Goal: Information Seeking & Learning: Learn about a topic

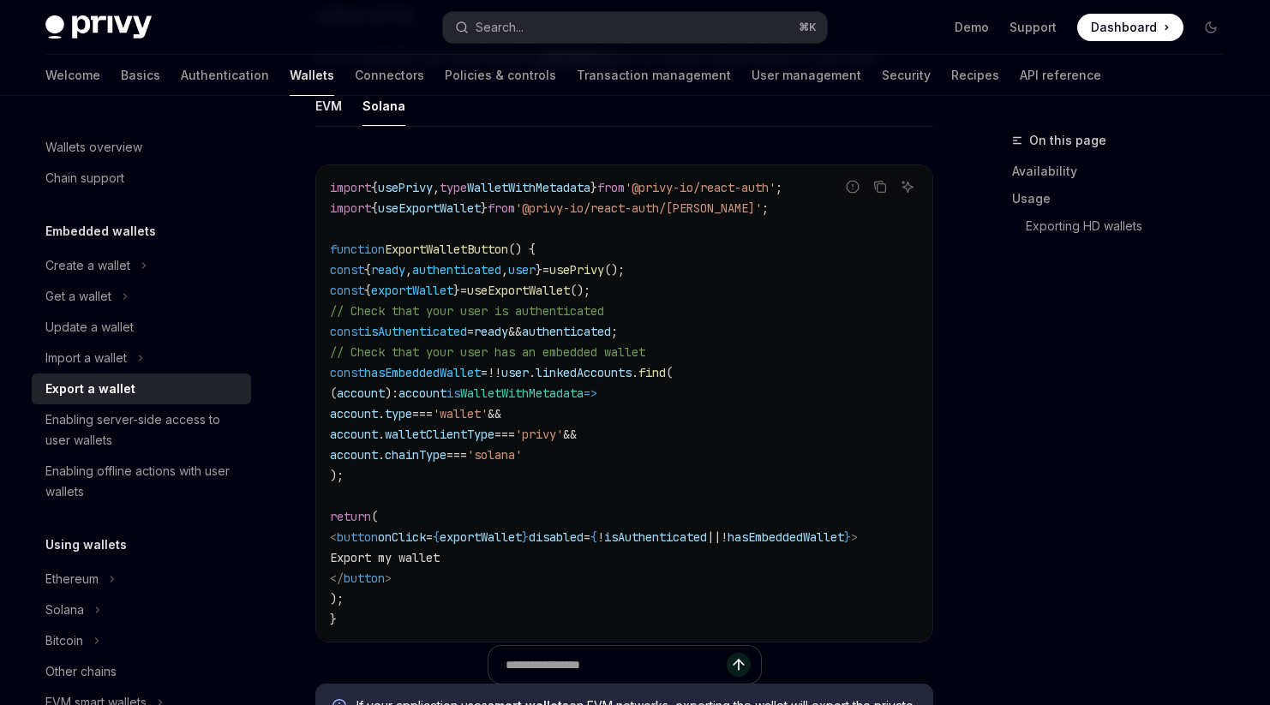
click at [413, 202] on span "useExportWallet" at bounding box center [429, 207] width 103 height 15
click at [420, 290] on span "exportWallet" at bounding box center [412, 290] width 82 height 15
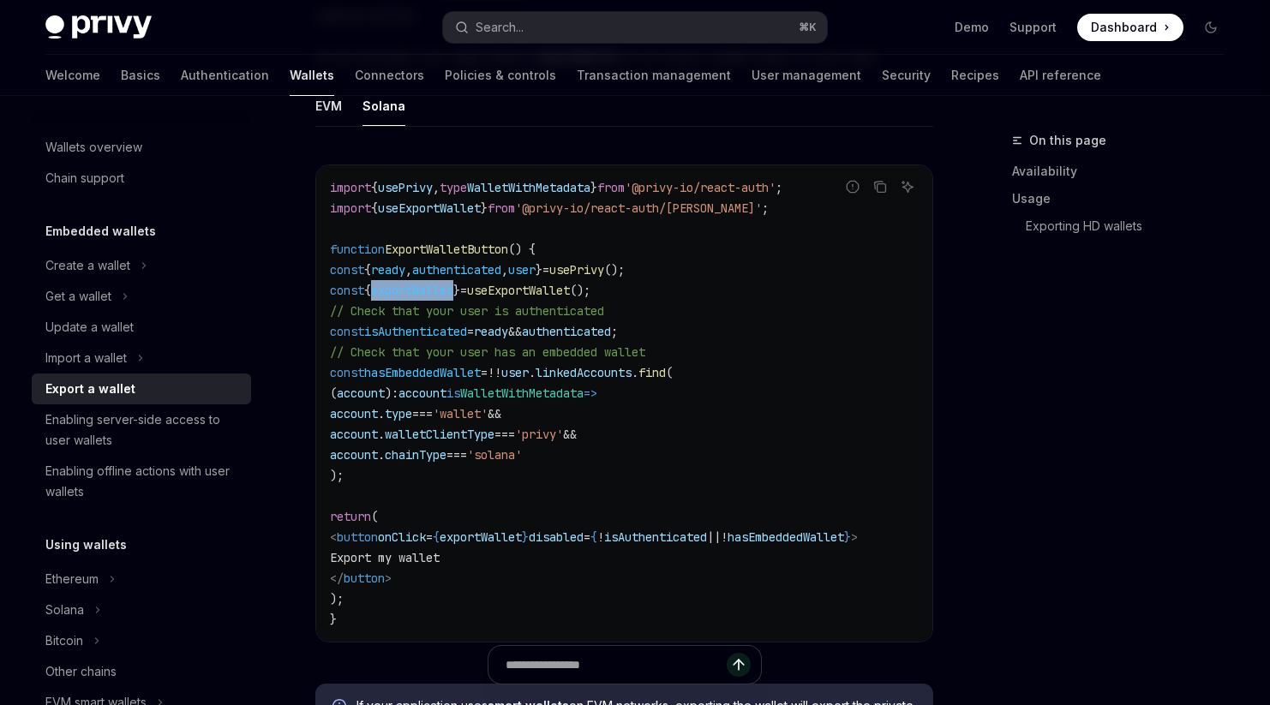
click at [420, 290] on span "exportWallet" at bounding box center [412, 290] width 82 height 15
click at [436, 290] on span "exportWallet" at bounding box center [412, 290] width 82 height 15
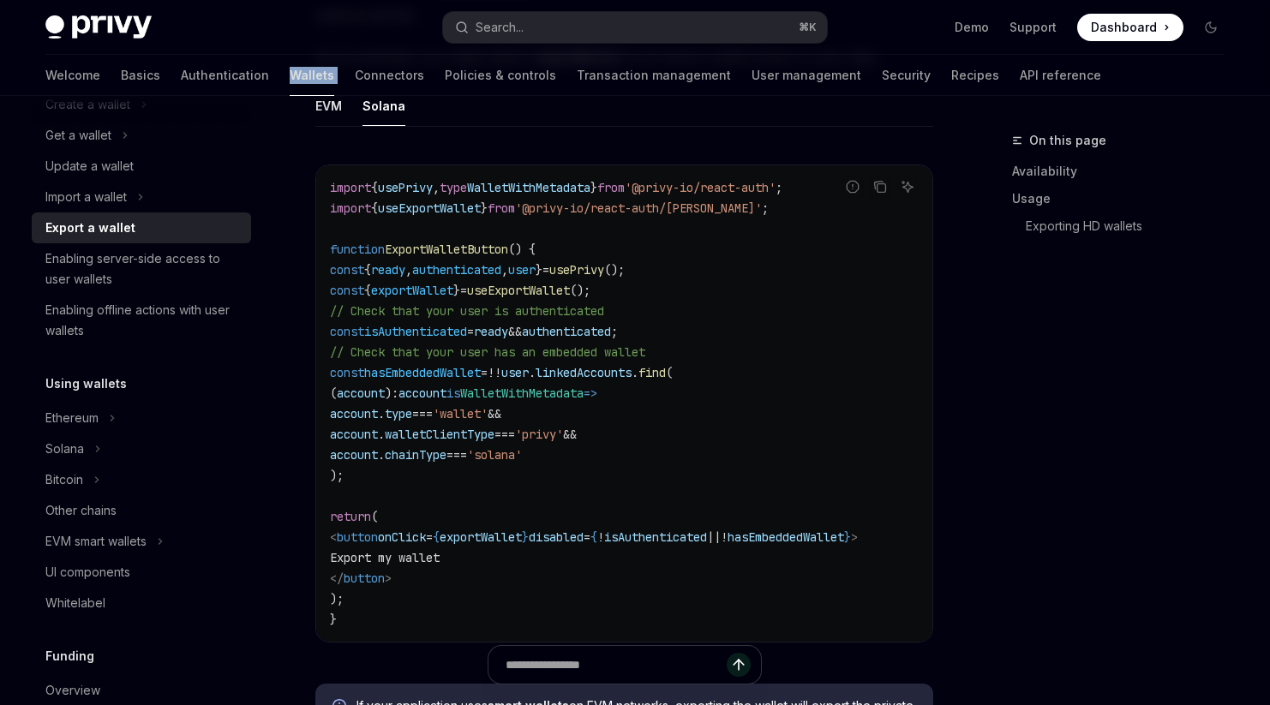
scroll to position [170, 0]
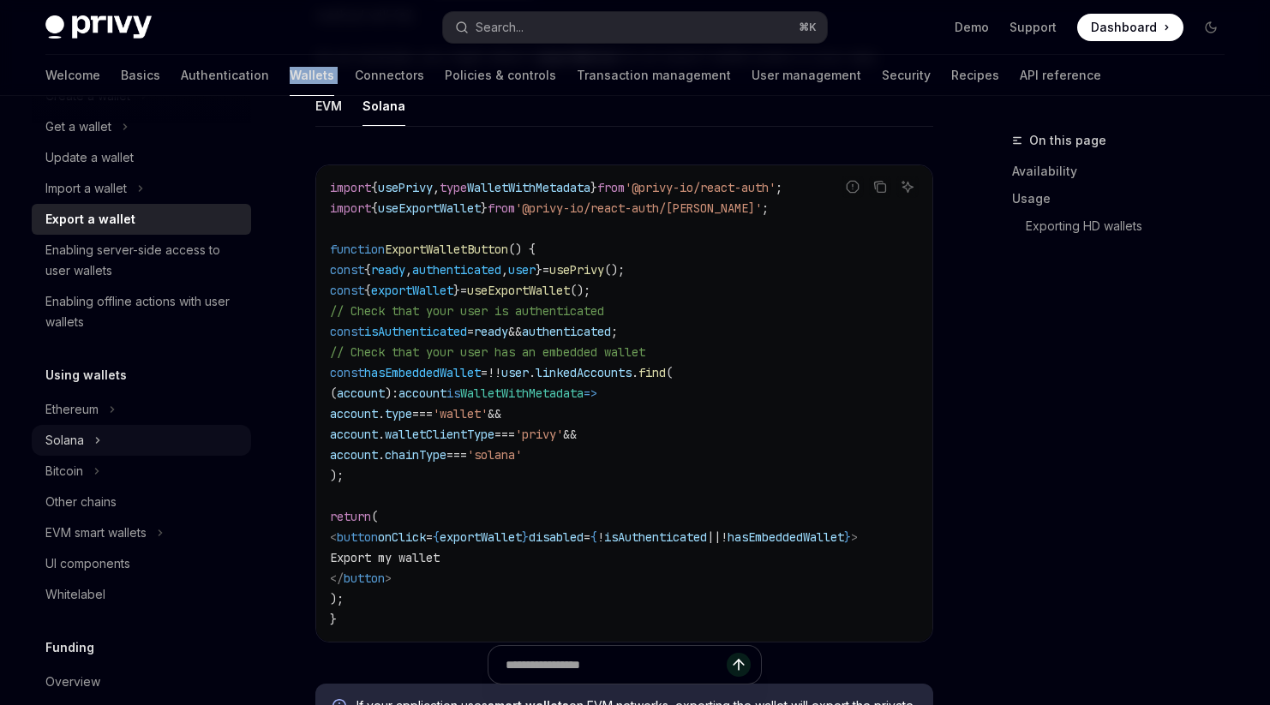
click at [110, 442] on button "Solana" at bounding box center [141, 440] width 219 height 31
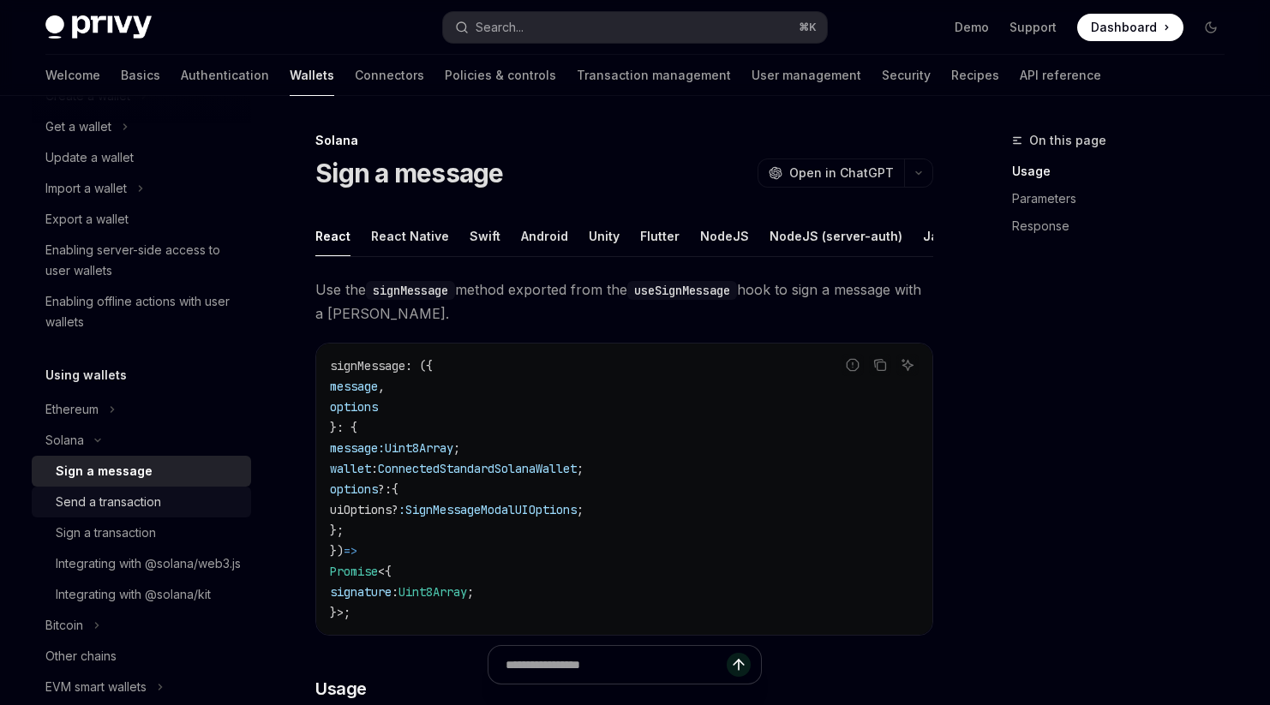
click at [121, 506] on div "Send a transaction" at bounding box center [108, 502] width 105 height 21
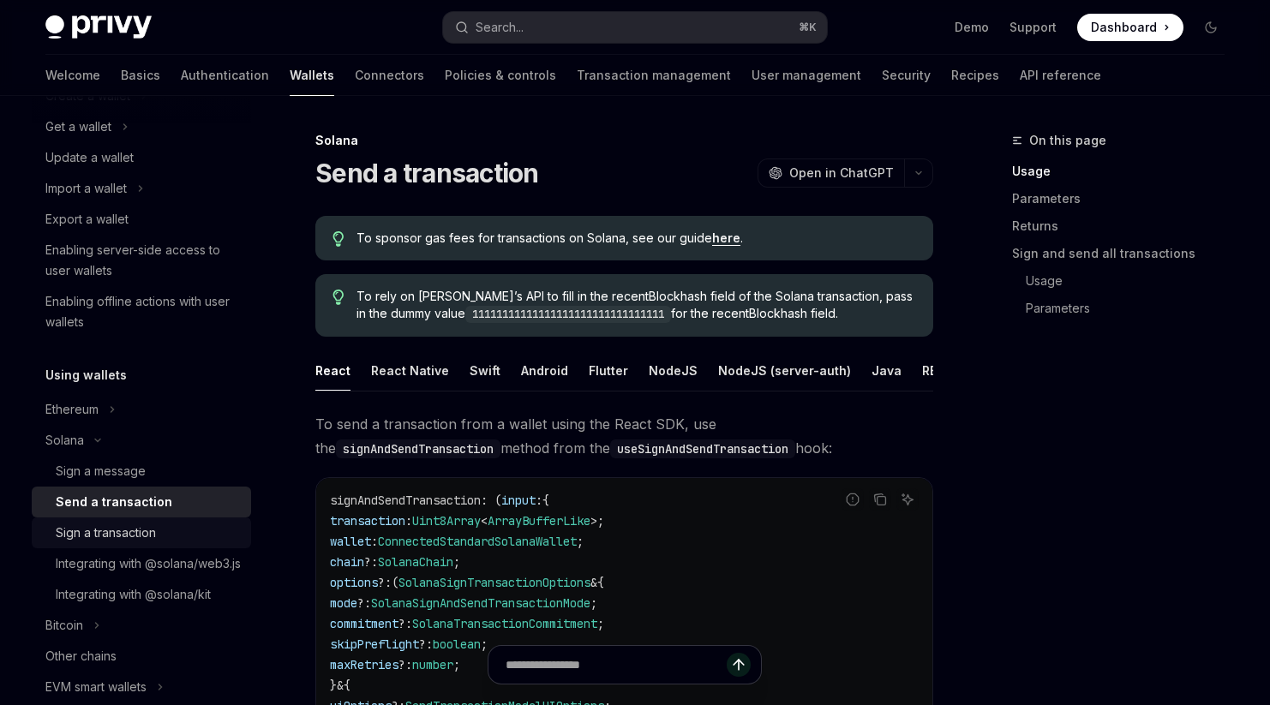
click at [117, 534] on div "Sign a transaction" at bounding box center [106, 533] width 100 height 21
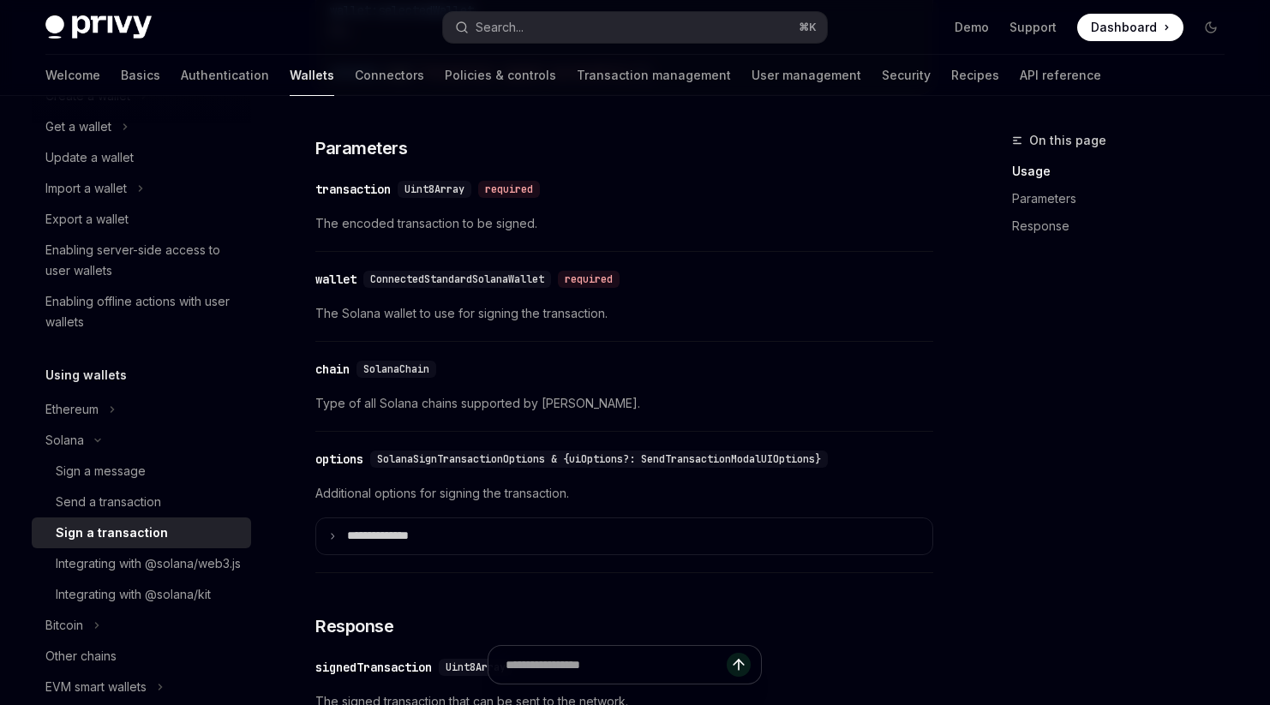
scroll to position [1339, 0]
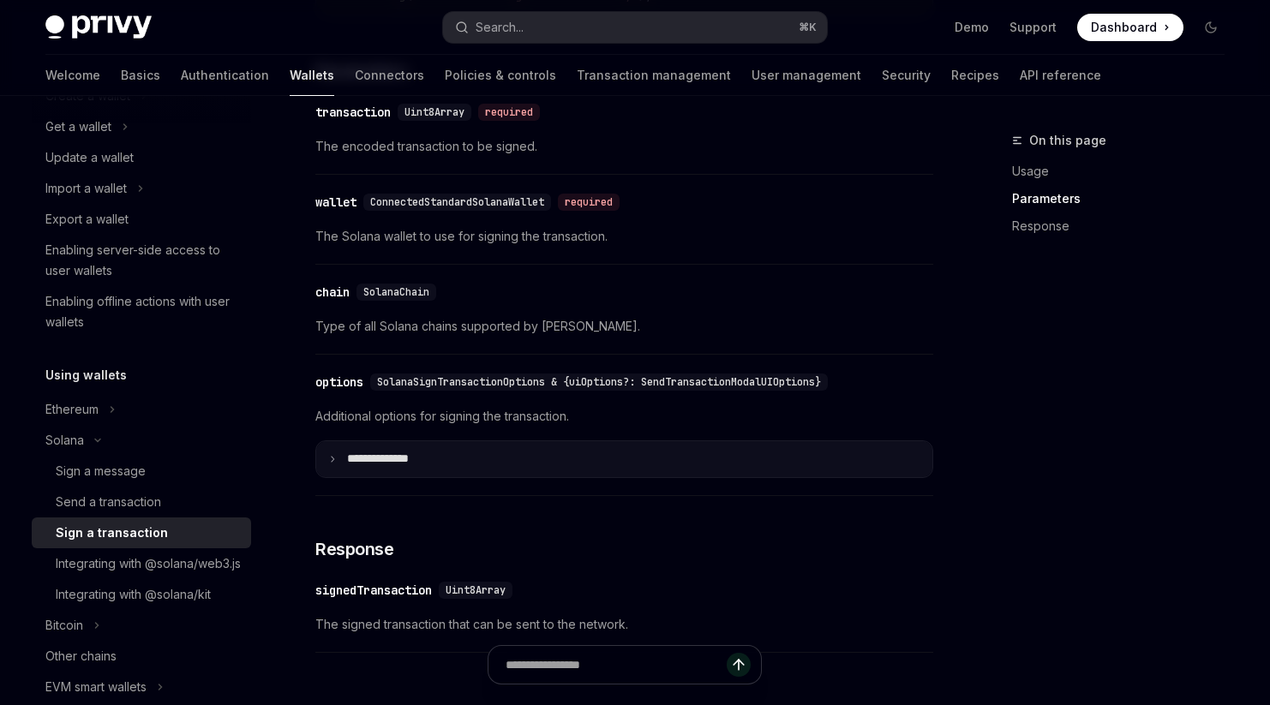
click at [465, 477] on summary "**** *********" at bounding box center [624, 459] width 616 height 36
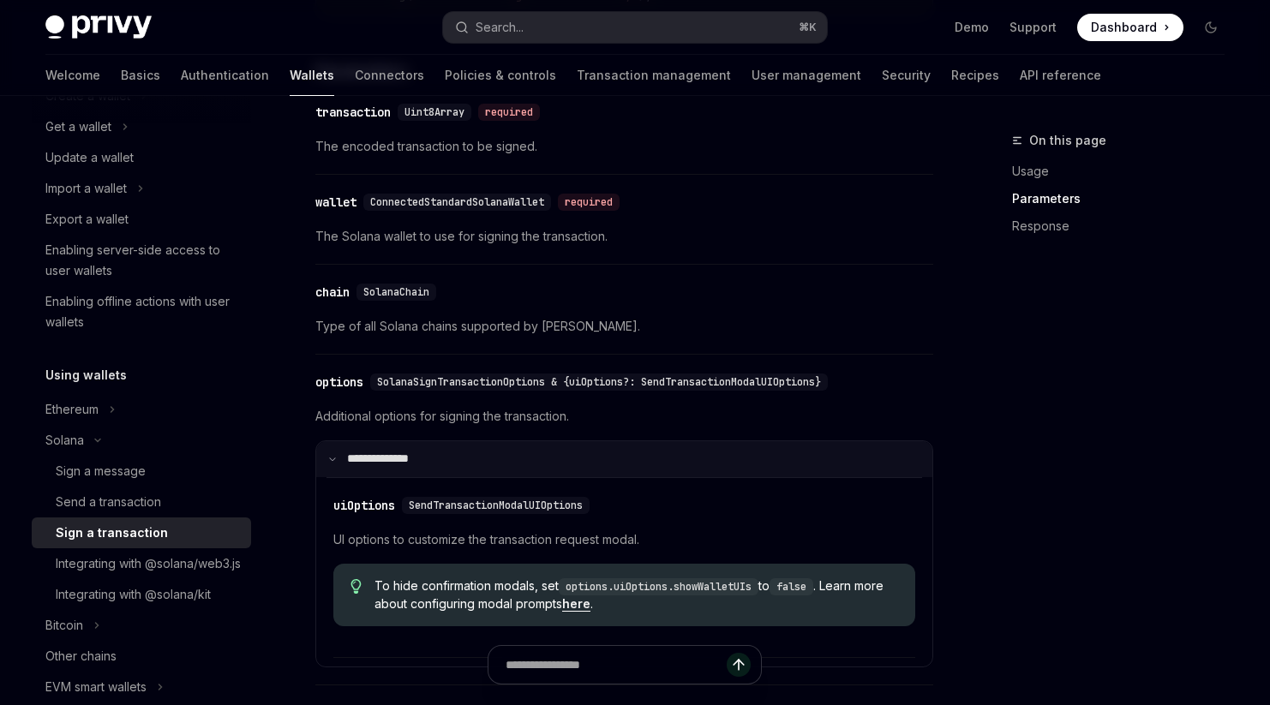
click at [465, 477] on summary "**** *********" at bounding box center [624, 459] width 616 height 36
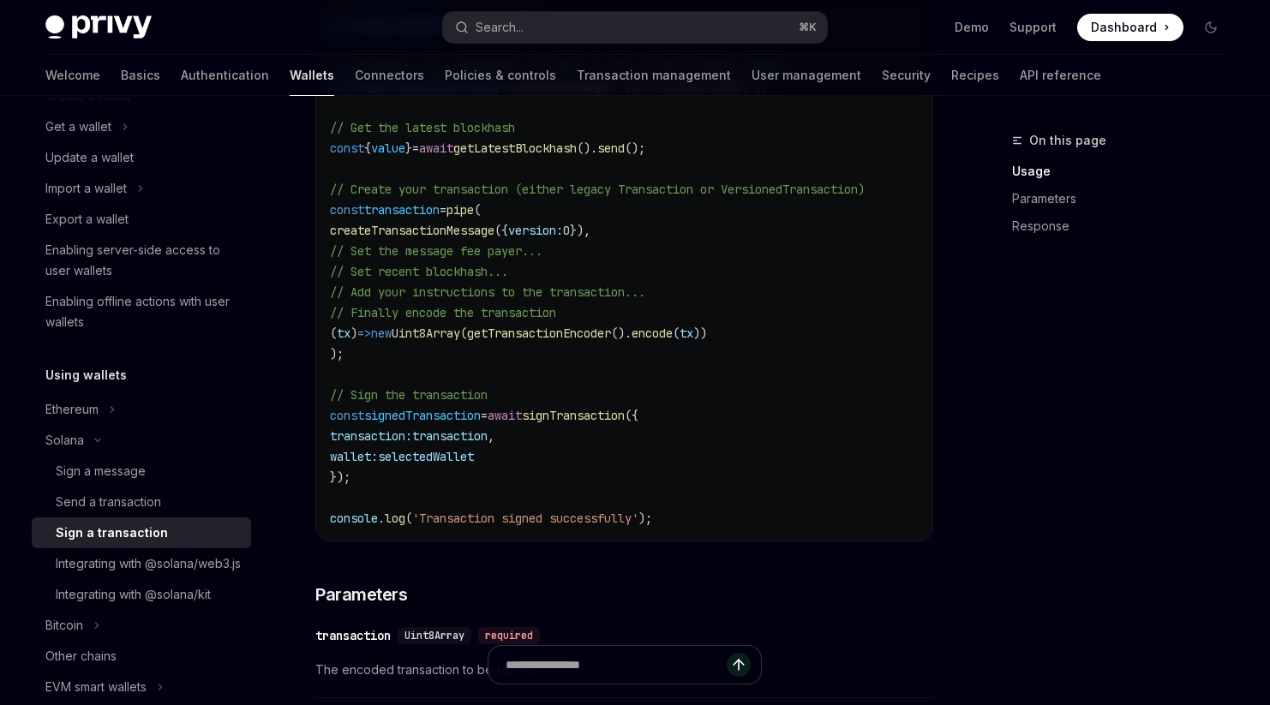
scroll to position [823, 0]
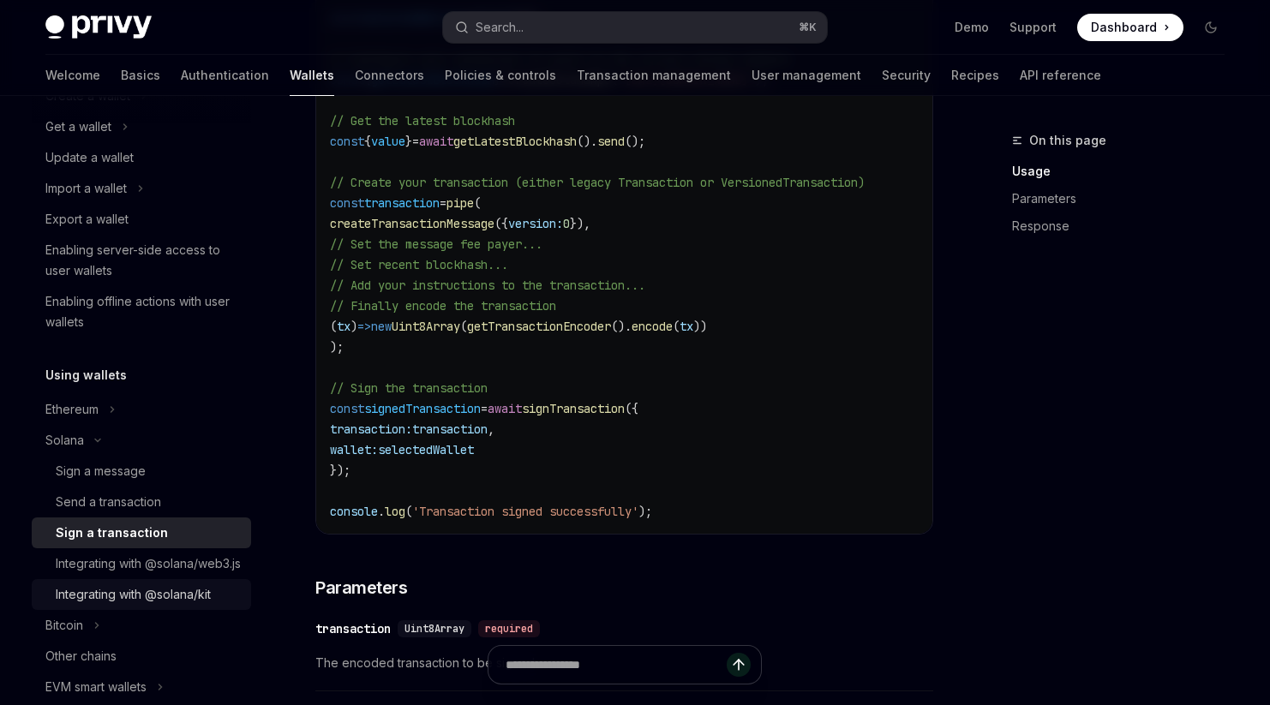
click at [140, 605] on div "Integrating with @solana/kit" at bounding box center [133, 594] width 155 height 21
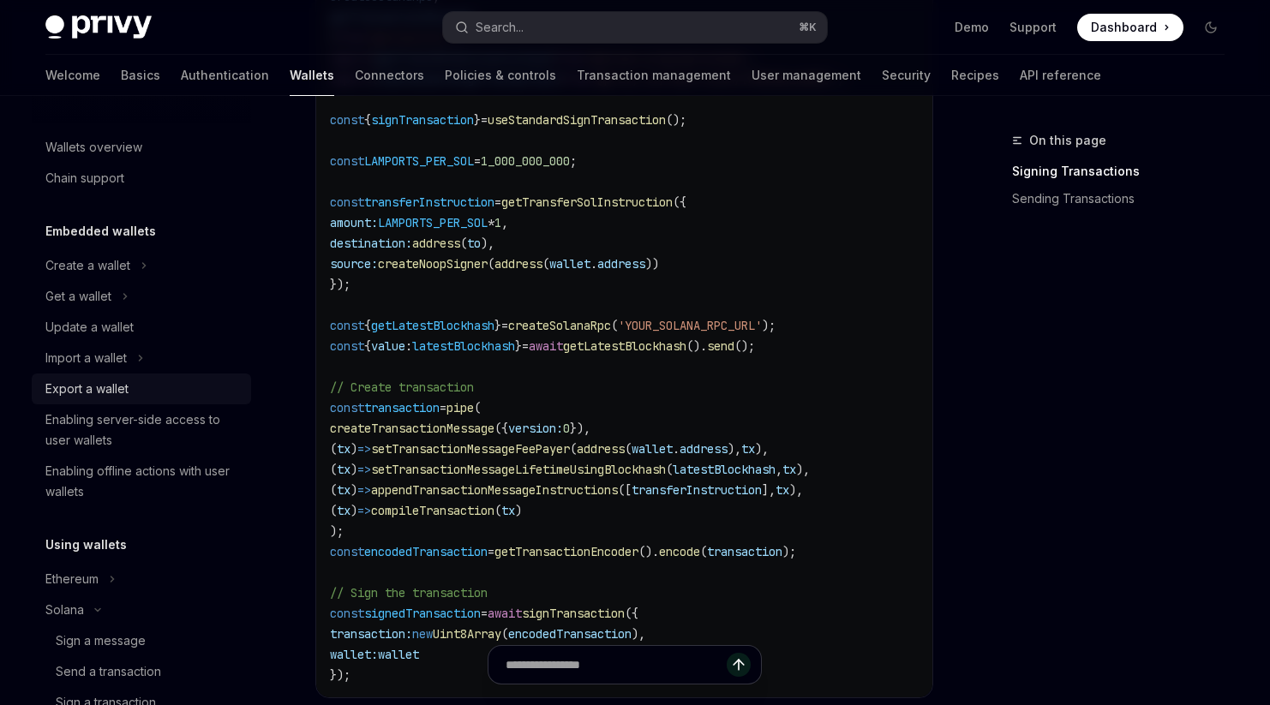
click at [105, 385] on div "Export a wallet" at bounding box center [86, 389] width 83 height 21
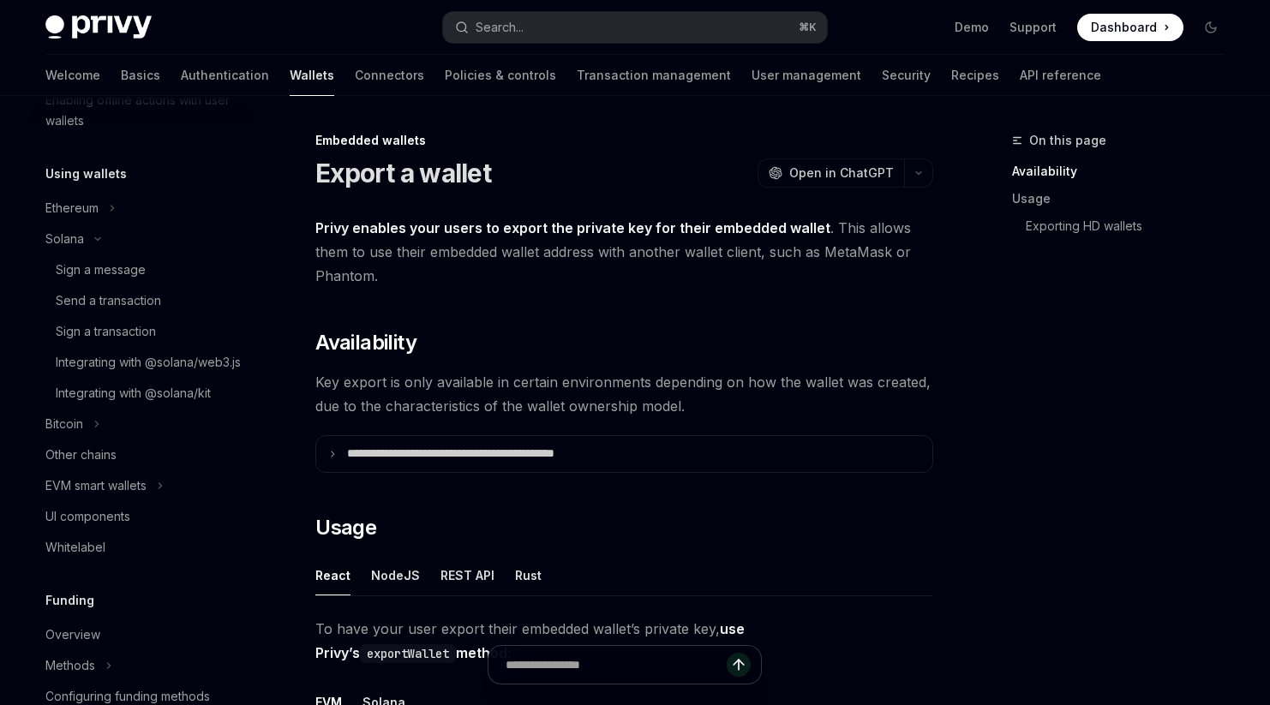
scroll to position [422, 0]
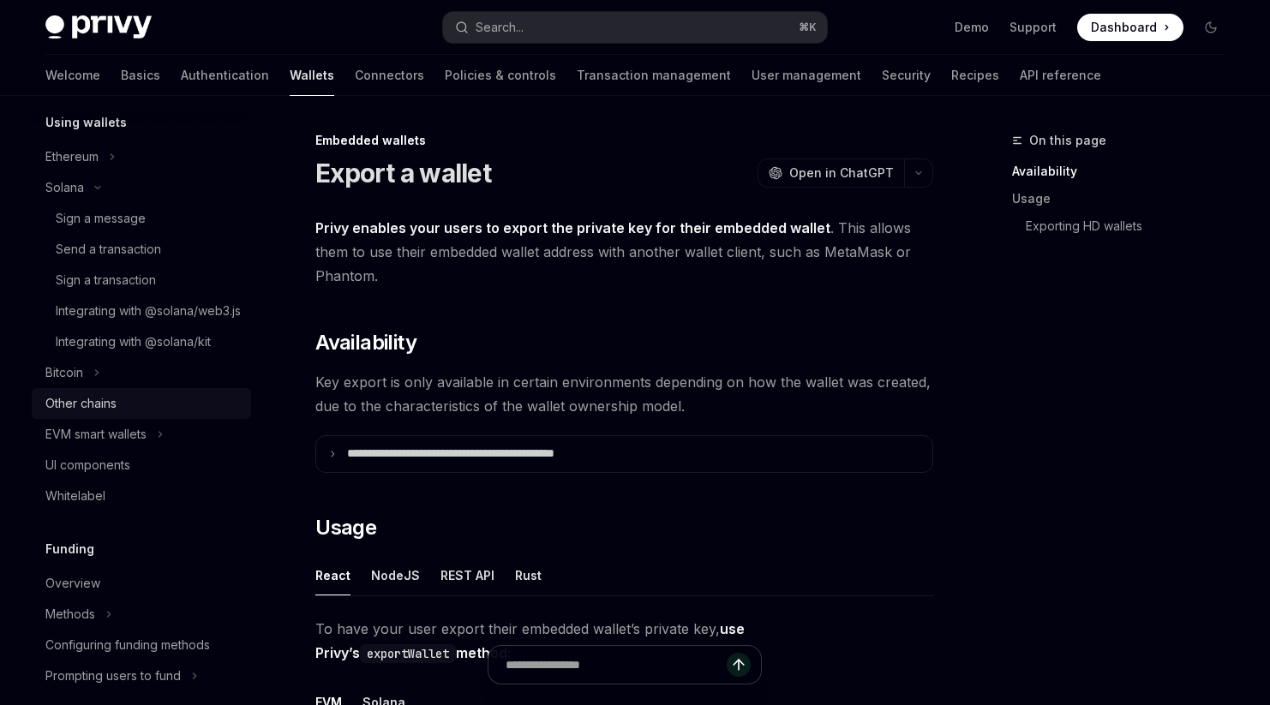
click at [155, 414] on div "Other chains" at bounding box center [142, 403] width 195 height 21
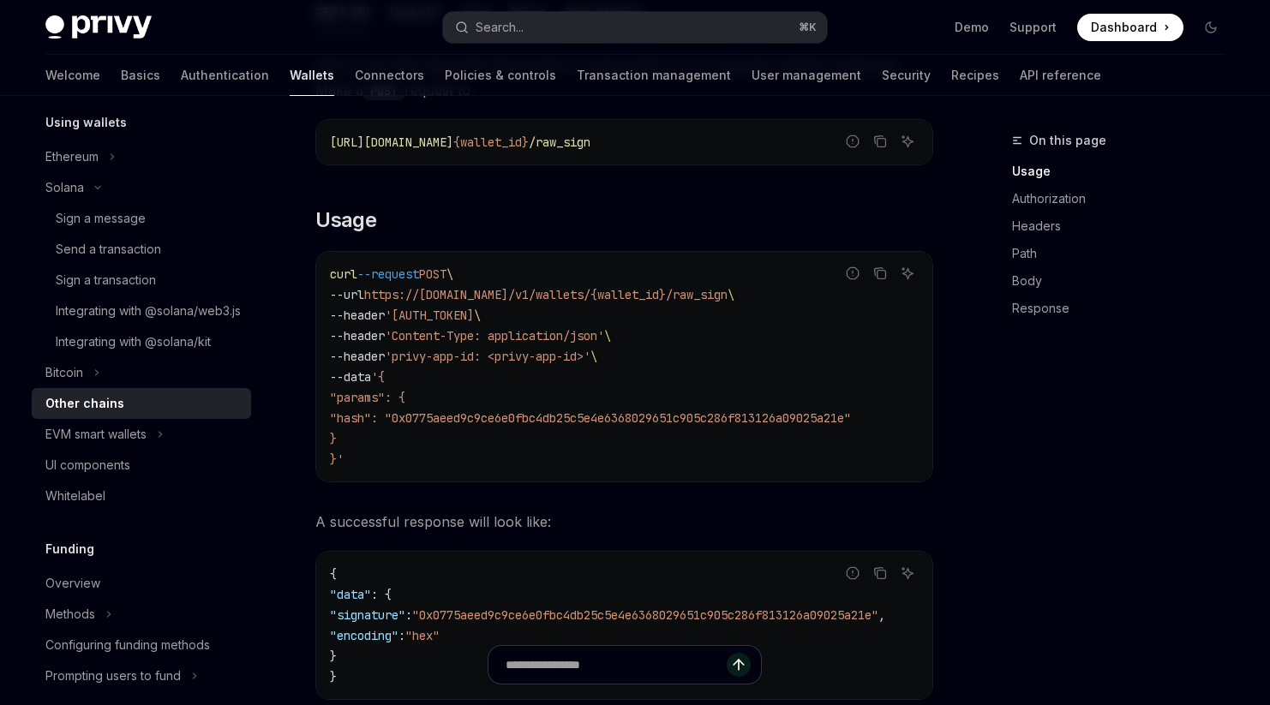
scroll to position [332, 0]
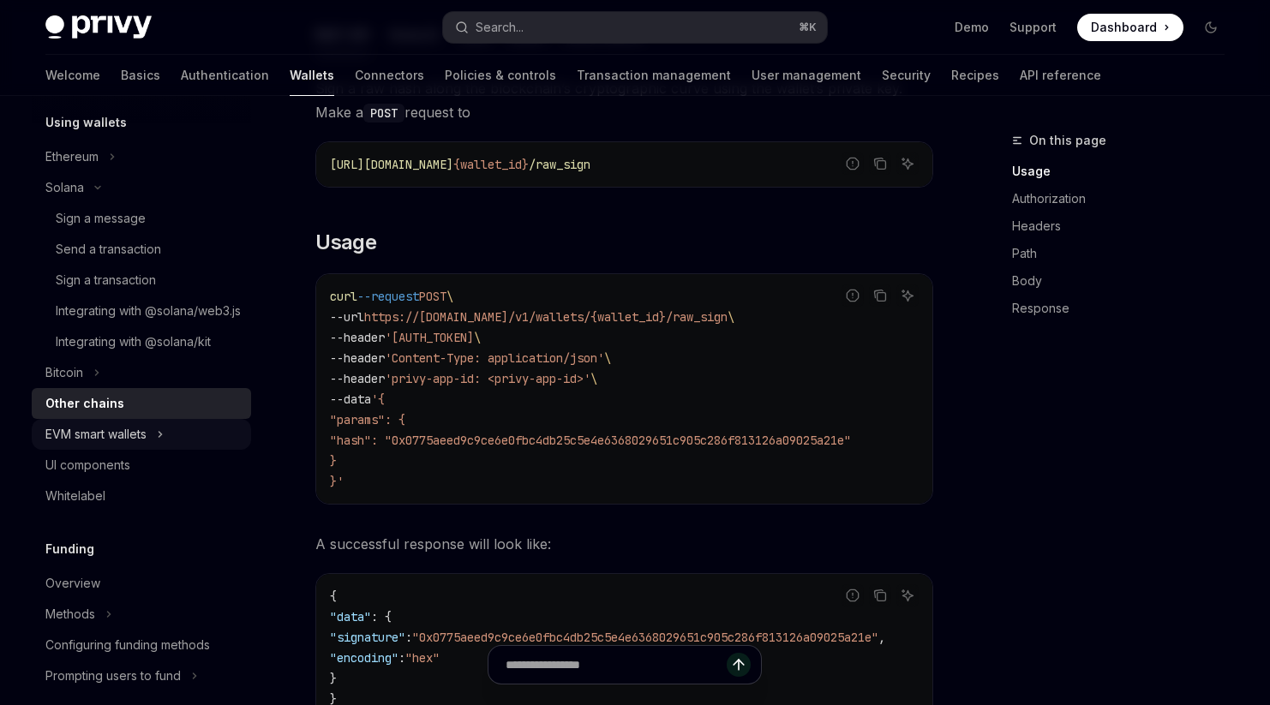
click at [175, 450] on button "EVM smart wallets" at bounding box center [141, 434] width 219 height 31
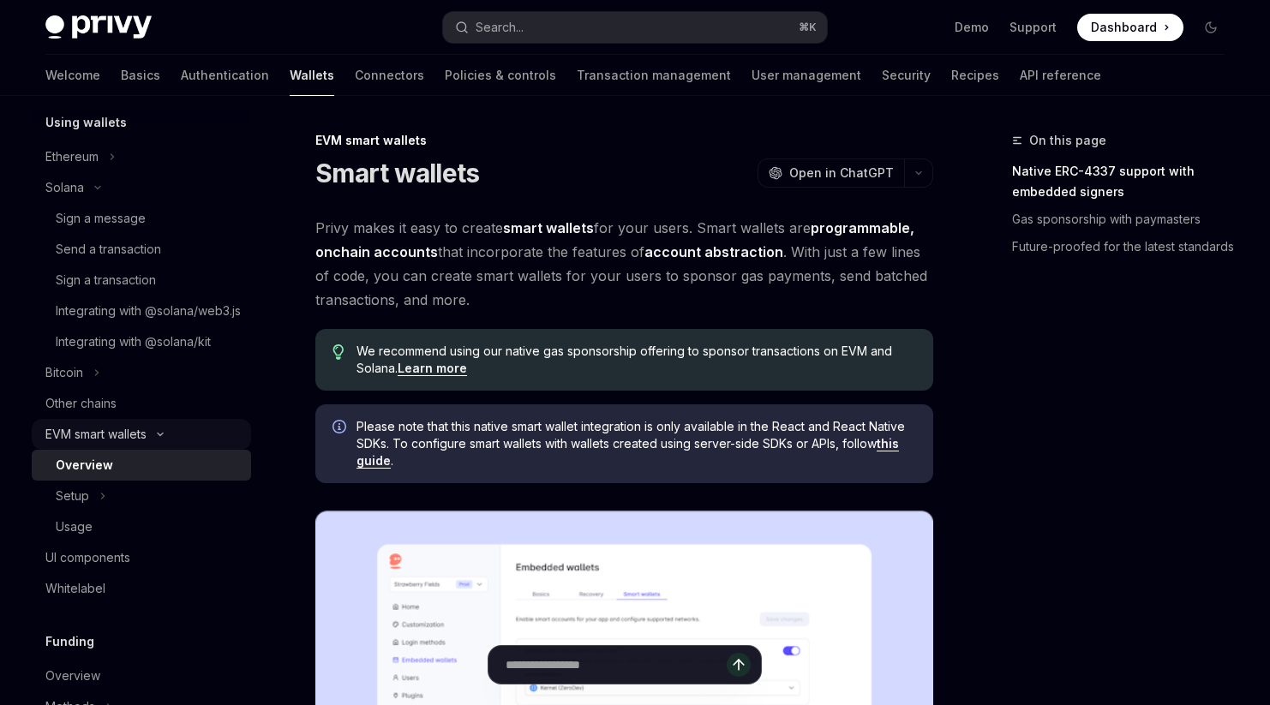
click at [155, 438] on icon "Toggle EVM smart wallets section" at bounding box center [160, 434] width 21 height 7
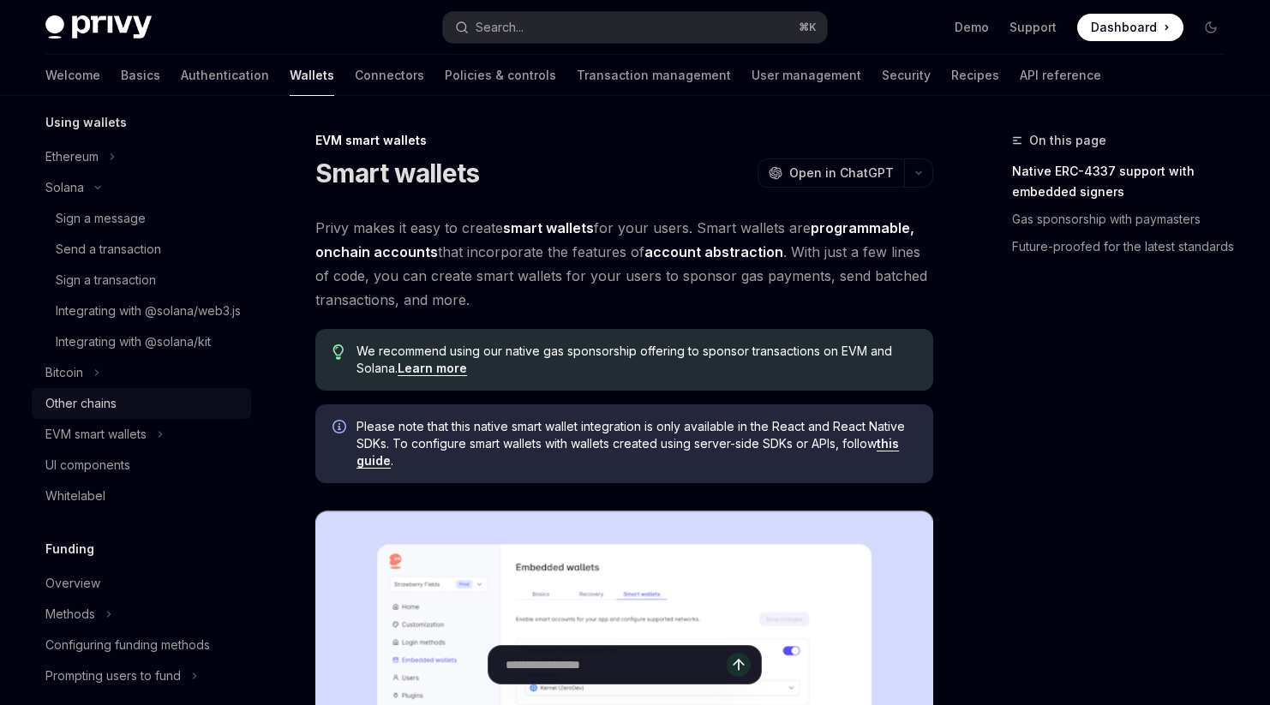
click at [153, 414] on div "Other chains" at bounding box center [142, 403] width 195 height 21
type textarea "*"
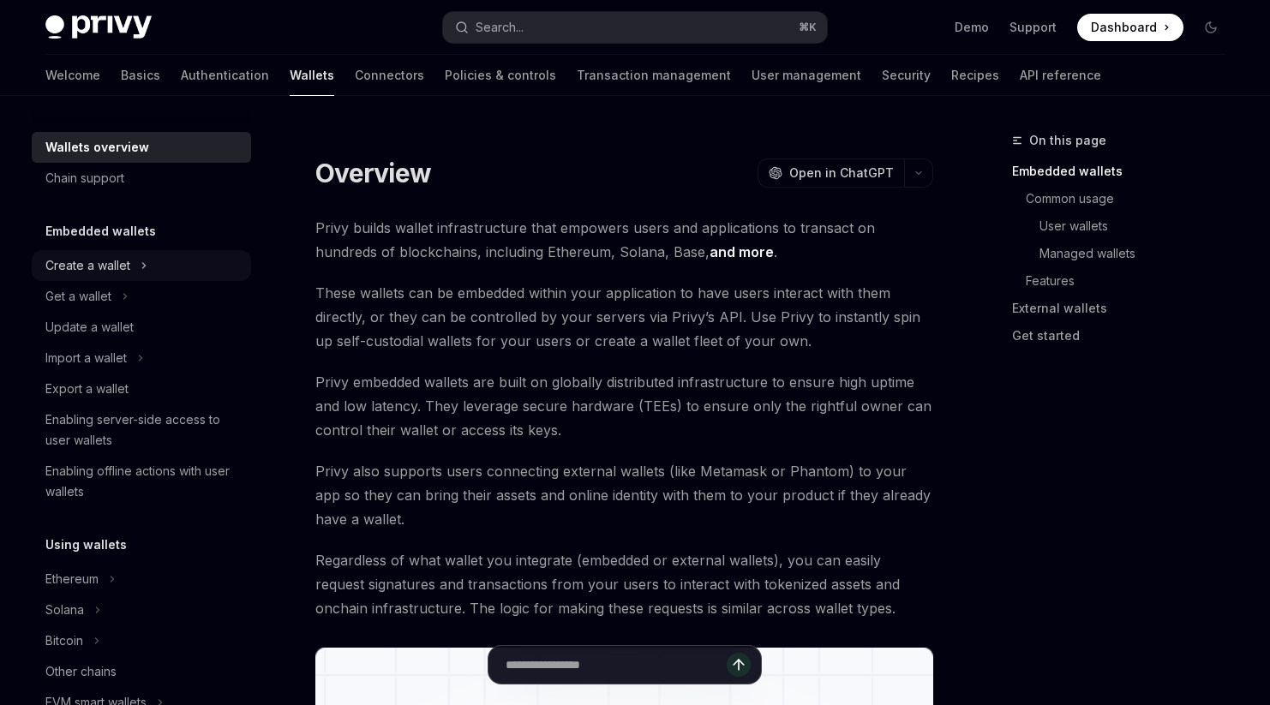
click at [166, 273] on button "Create a wallet" at bounding box center [141, 265] width 219 height 31
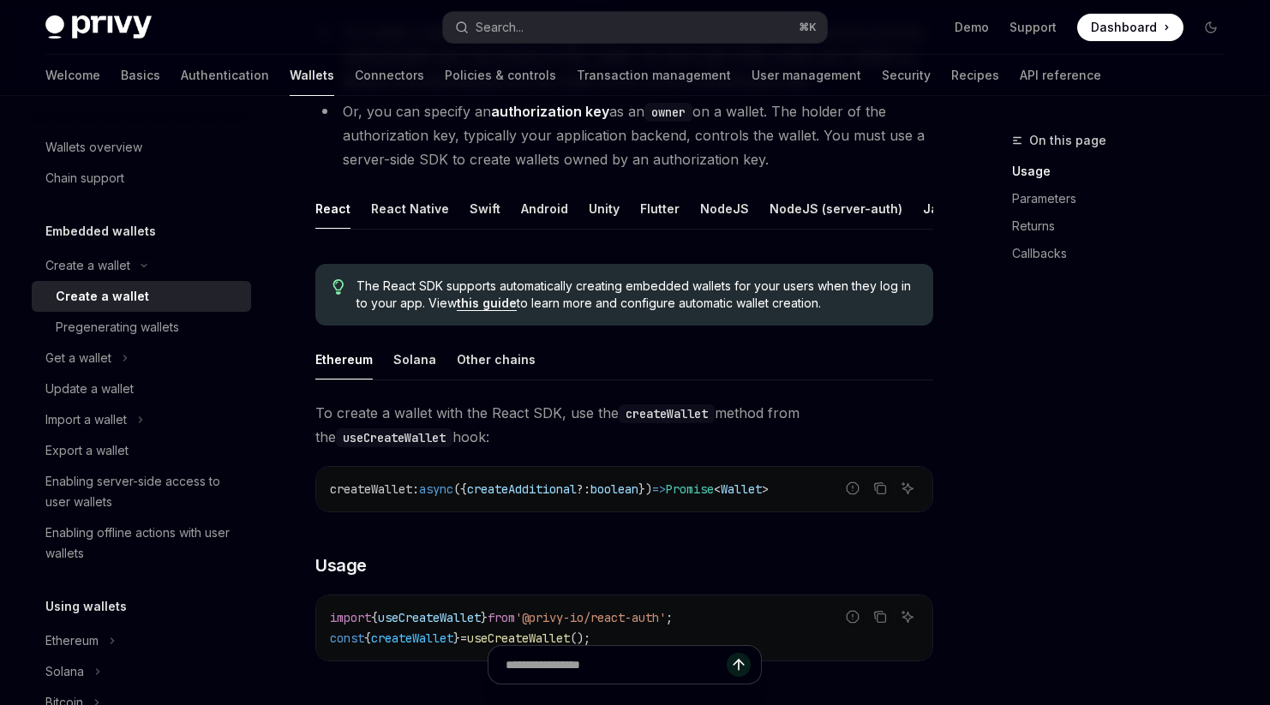
scroll to position [332, 0]
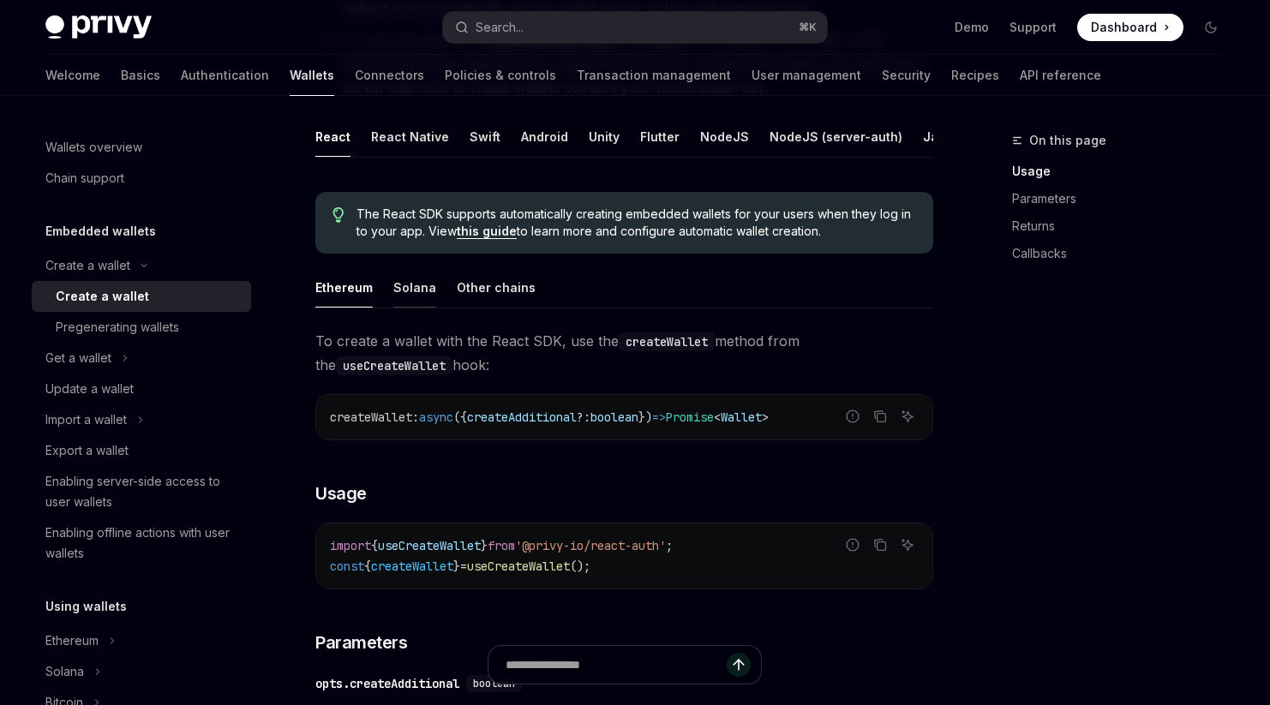
click at [409, 289] on div "Solana" at bounding box center [414, 287] width 43 height 40
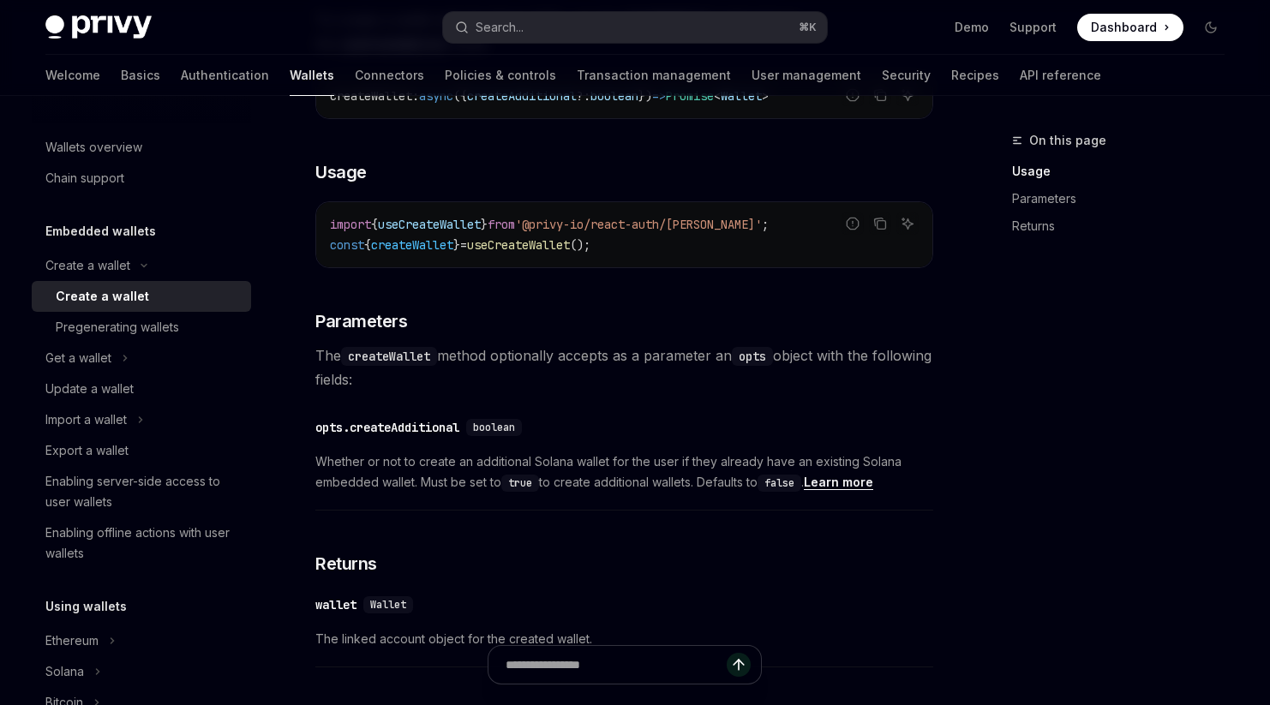
scroll to position [657, 0]
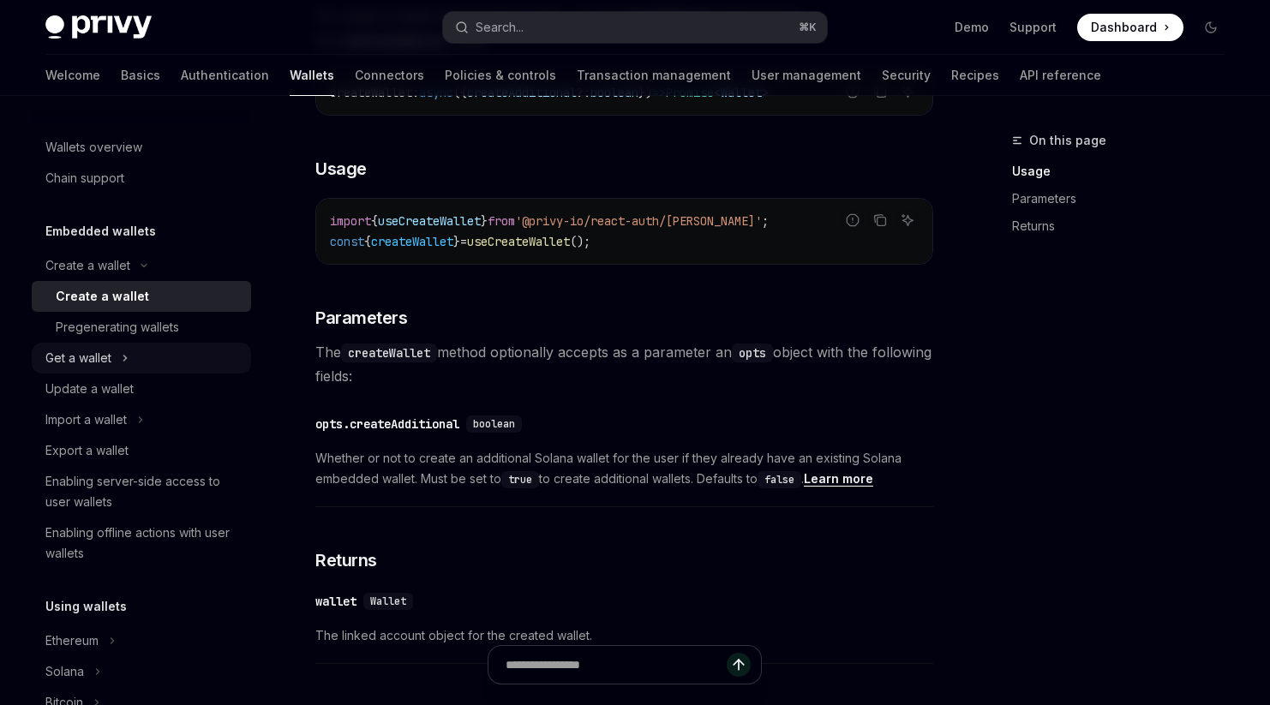
click at [129, 358] on button "Get a wallet" at bounding box center [141, 358] width 219 height 31
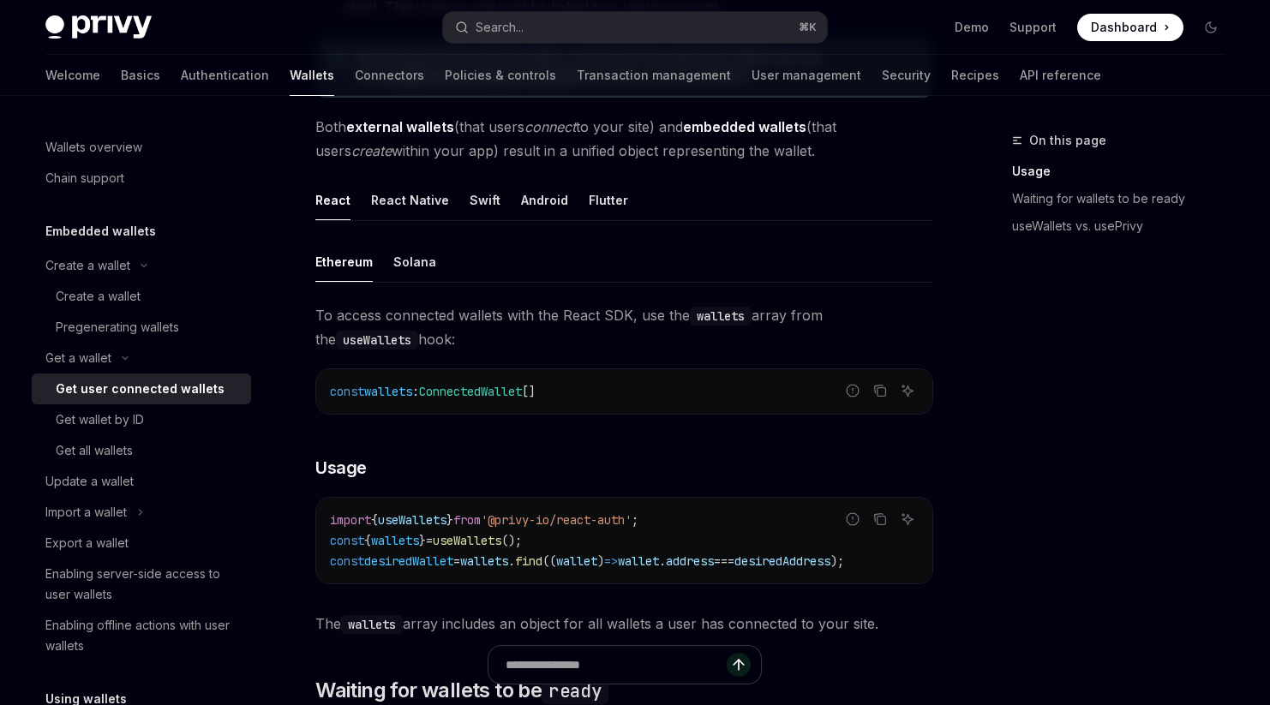
scroll to position [455, 0]
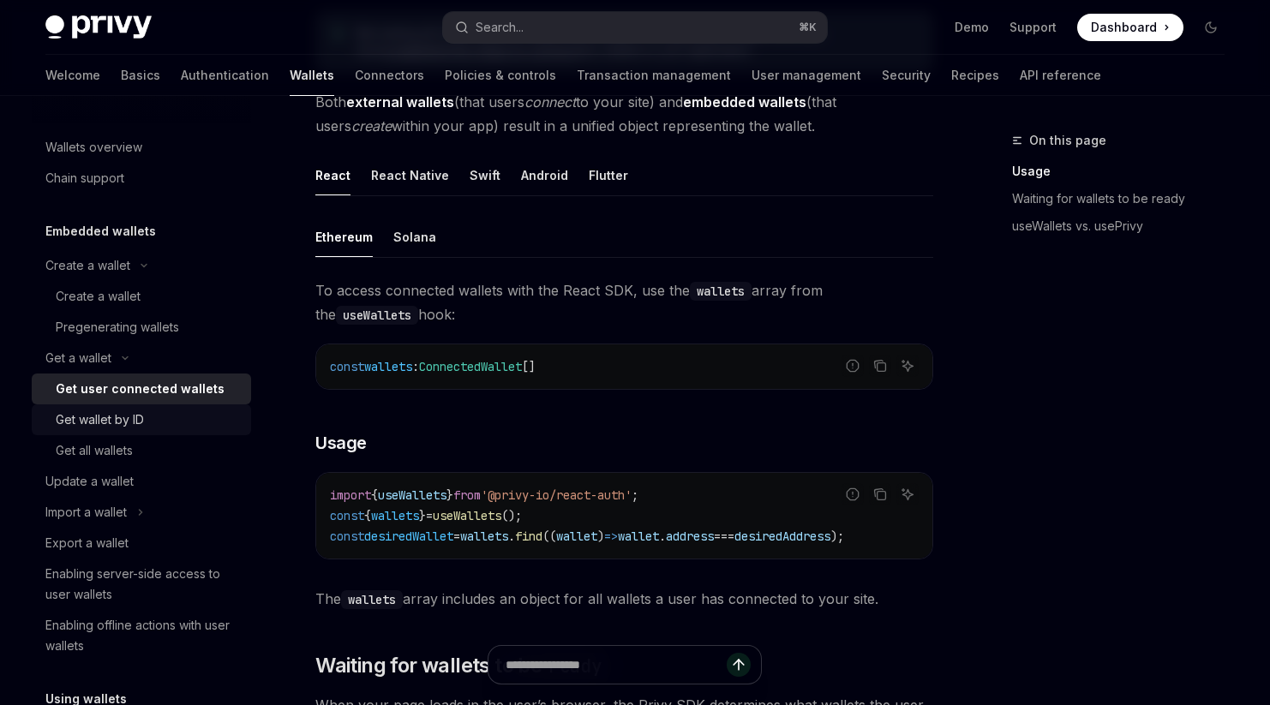
click at [126, 417] on div "Get wallet by ID" at bounding box center [100, 420] width 88 height 21
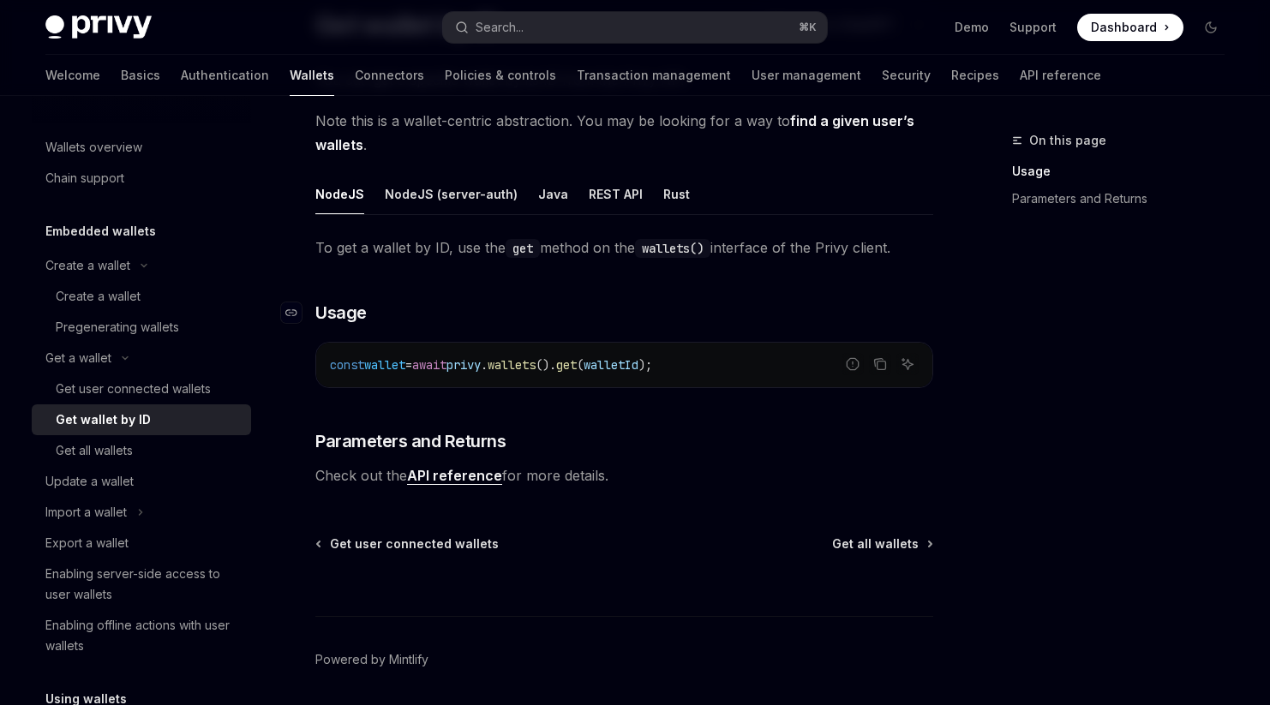
scroll to position [144, 0]
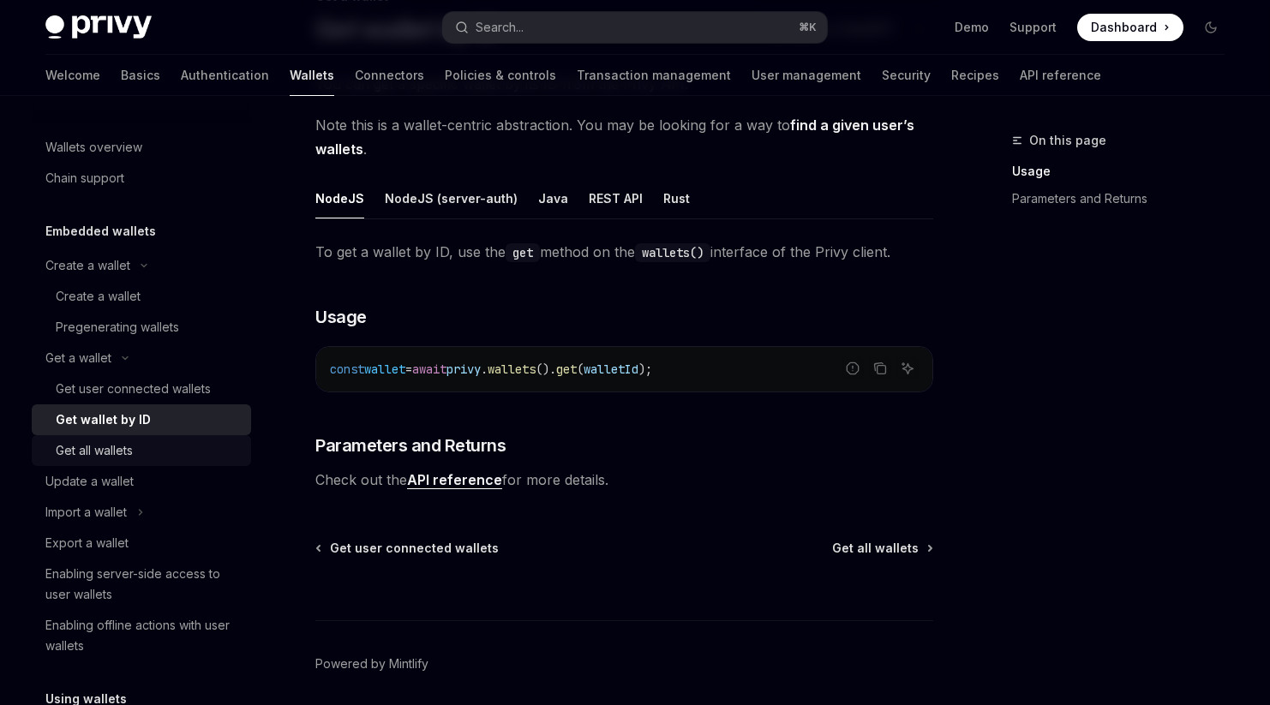
click at [147, 454] on div "Get all wallets" at bounding box center [148, 450] width 185 height 21
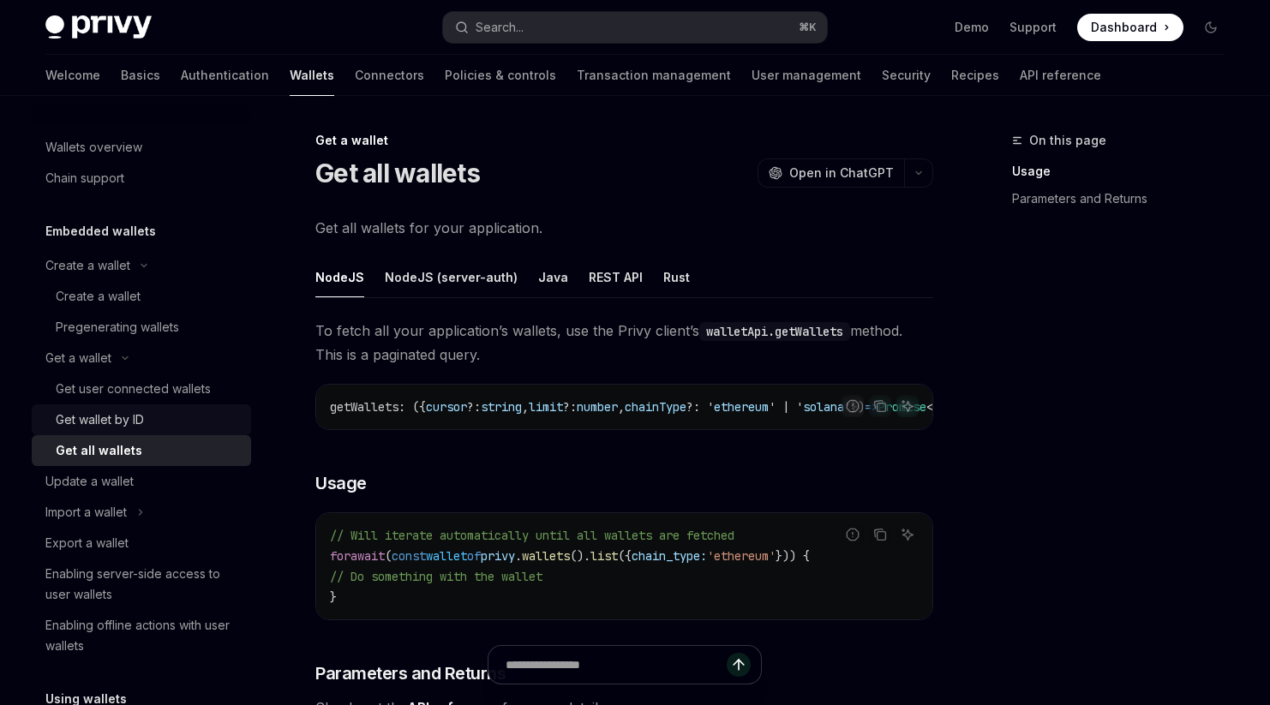
click at [166, 421] on div "Get wallet by ID" at bounding box center [148, 420] width 185 height 21
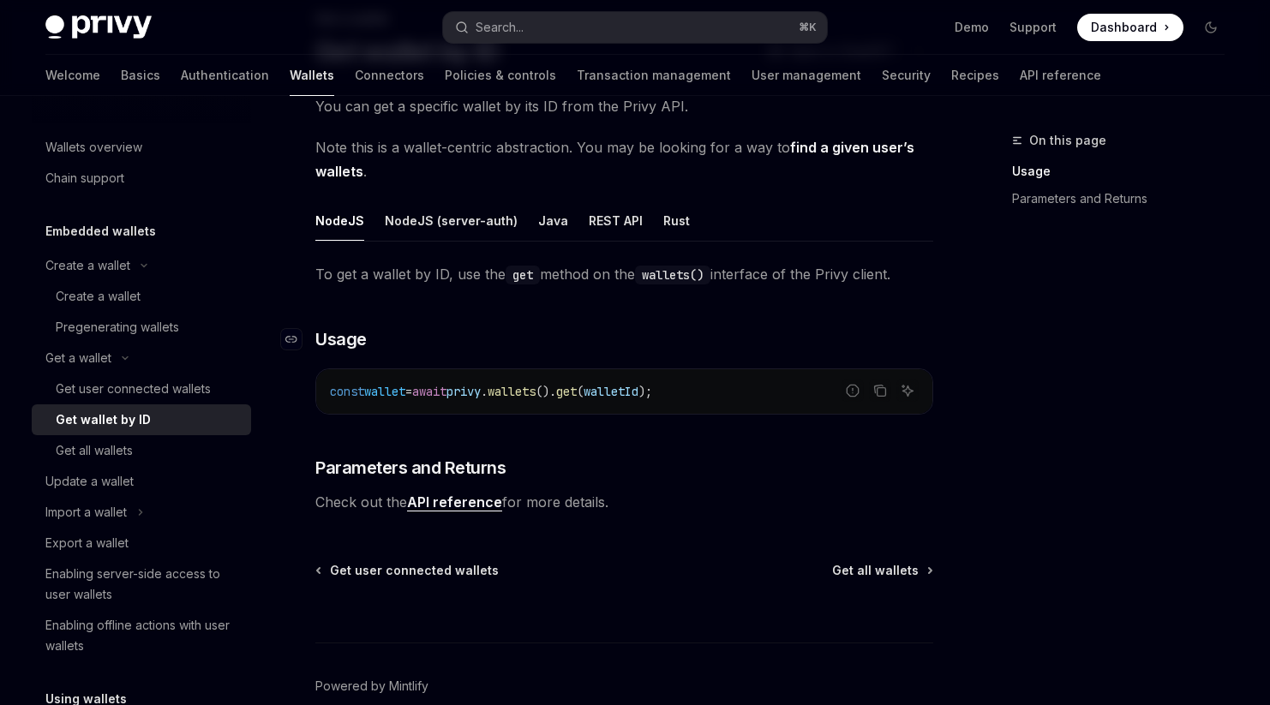
scroll to position [67, 0]
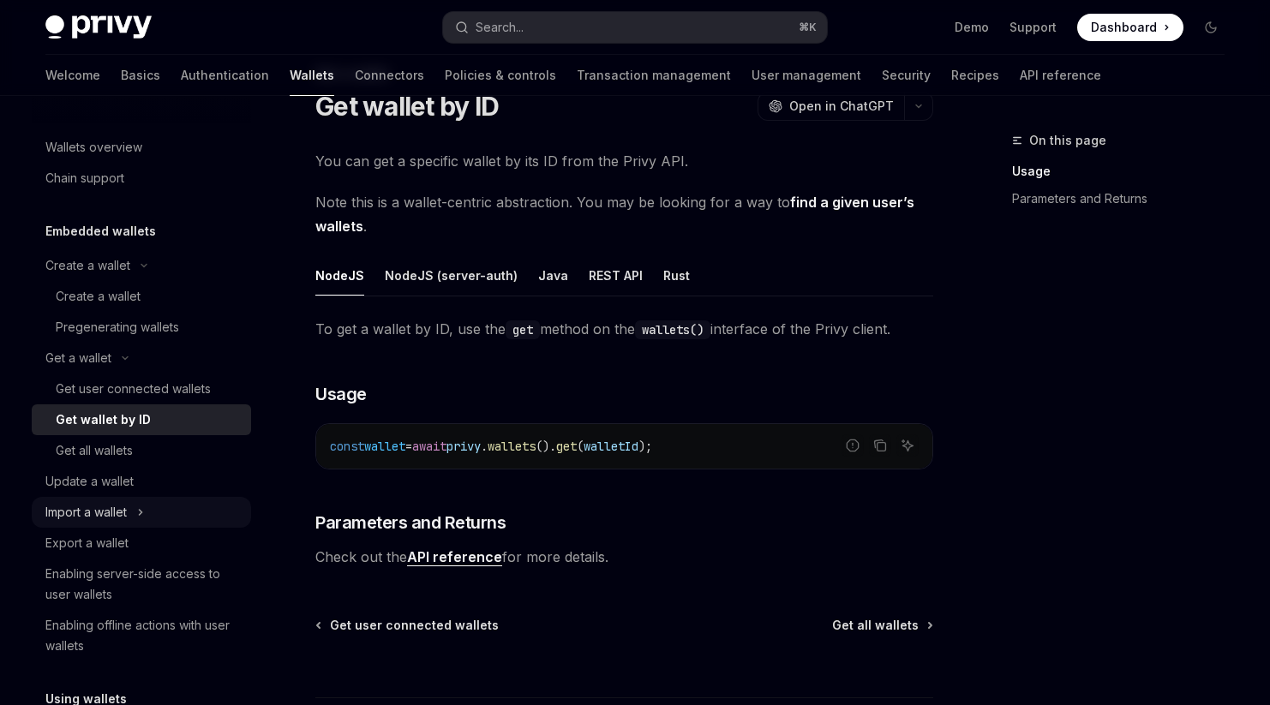
click at [153, 505] on button "Import a wallet" at bounding box center [141, 512] width 219 height 31
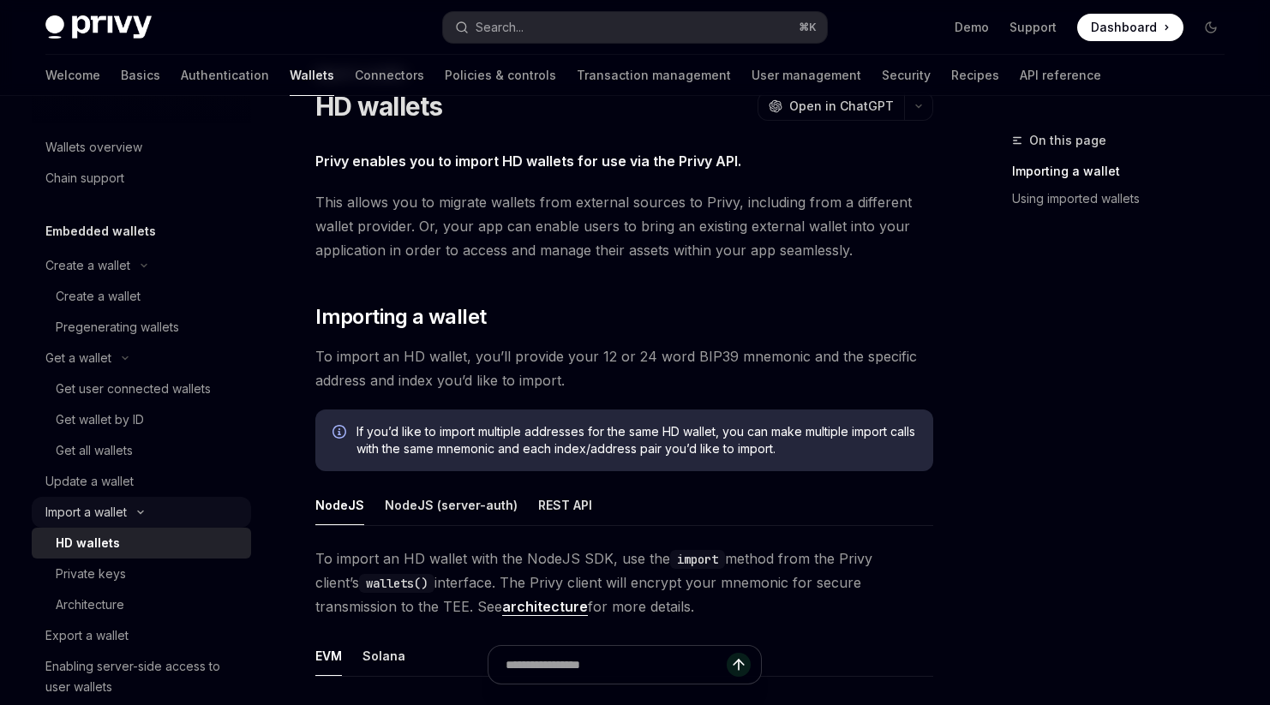
click at [144, 507] on button "Import a wallet" at bounding box center [141, 512] width 219 height 31
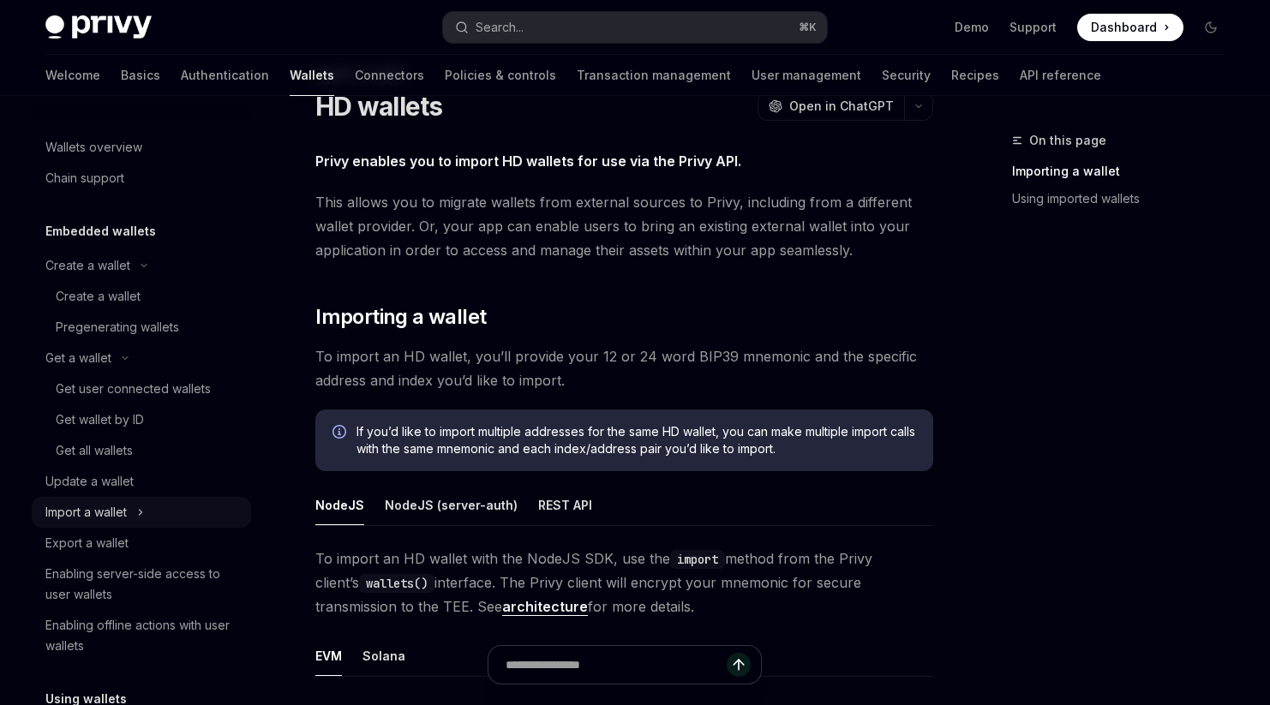
click at [144, 507] on icon "Toggle Import a wallet section" at bounding box center [140, 512] width 7 height 21
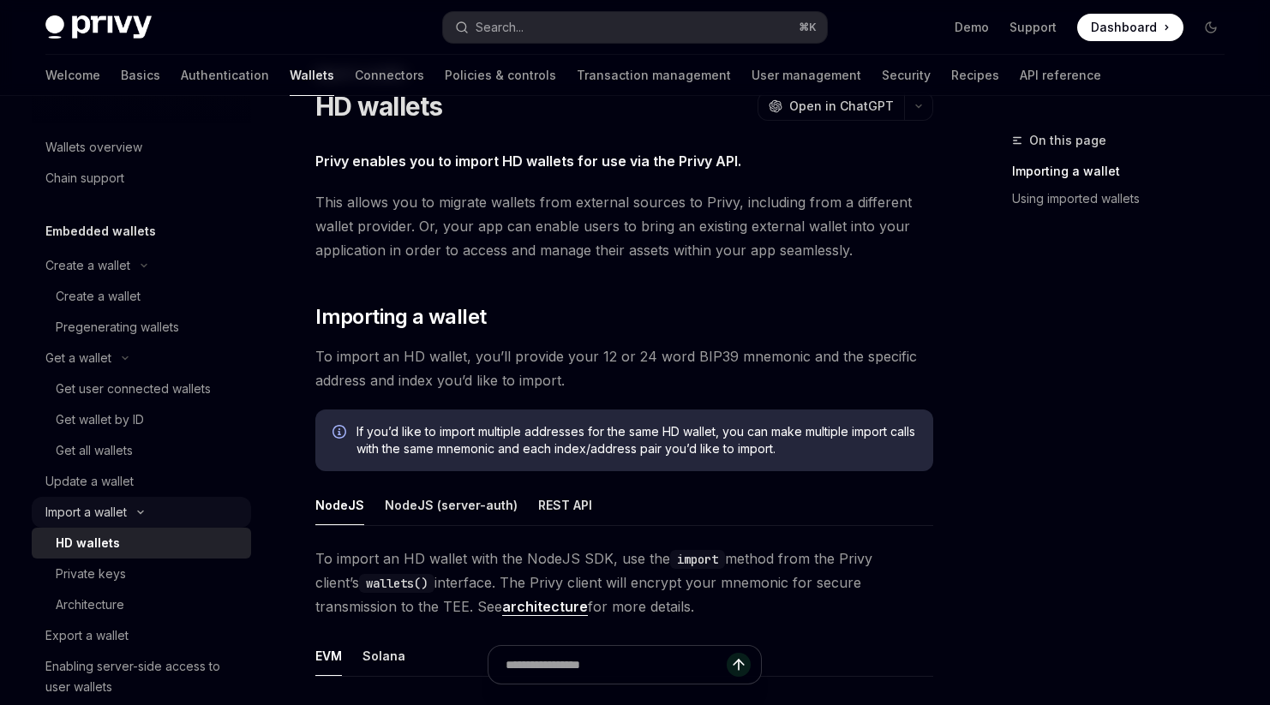
click at [144, 507] on button "Import a wallet" at bounding box center [141, 512] width 219 height 31
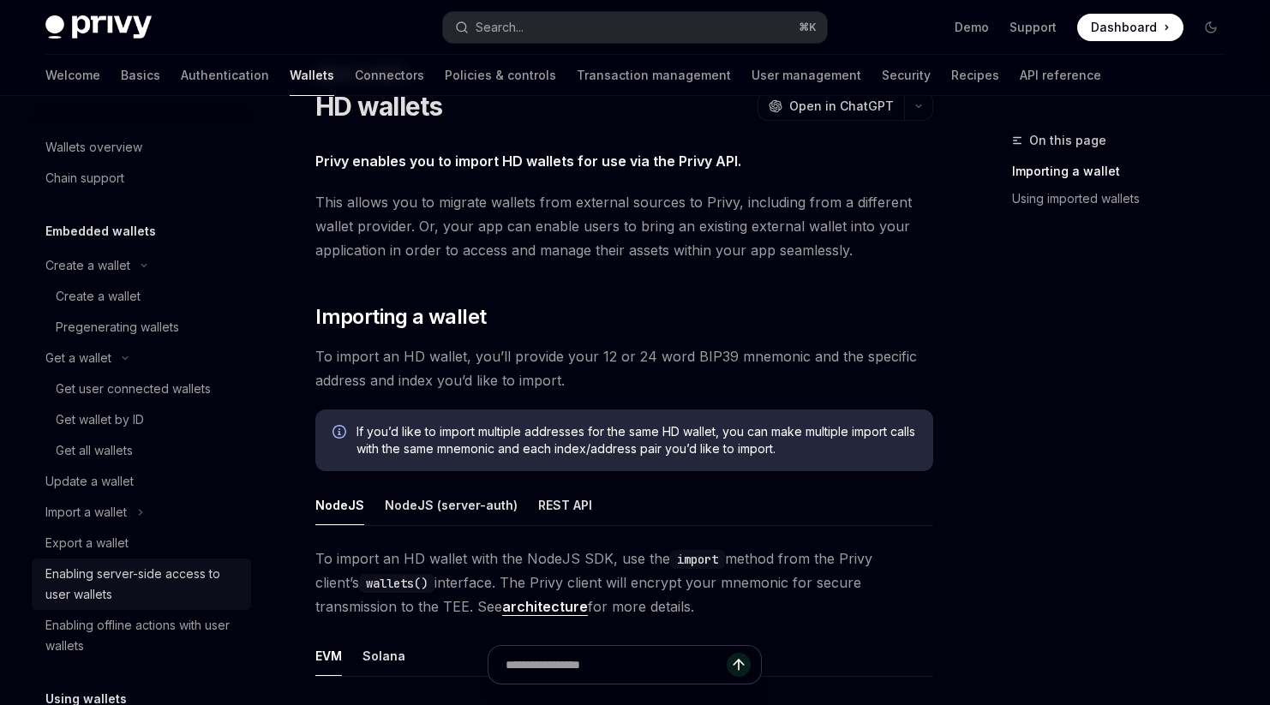
click at [147, 577] on div "Enabling server-side access to user wallets" at bounding box center [142, 584] width 195 height 41
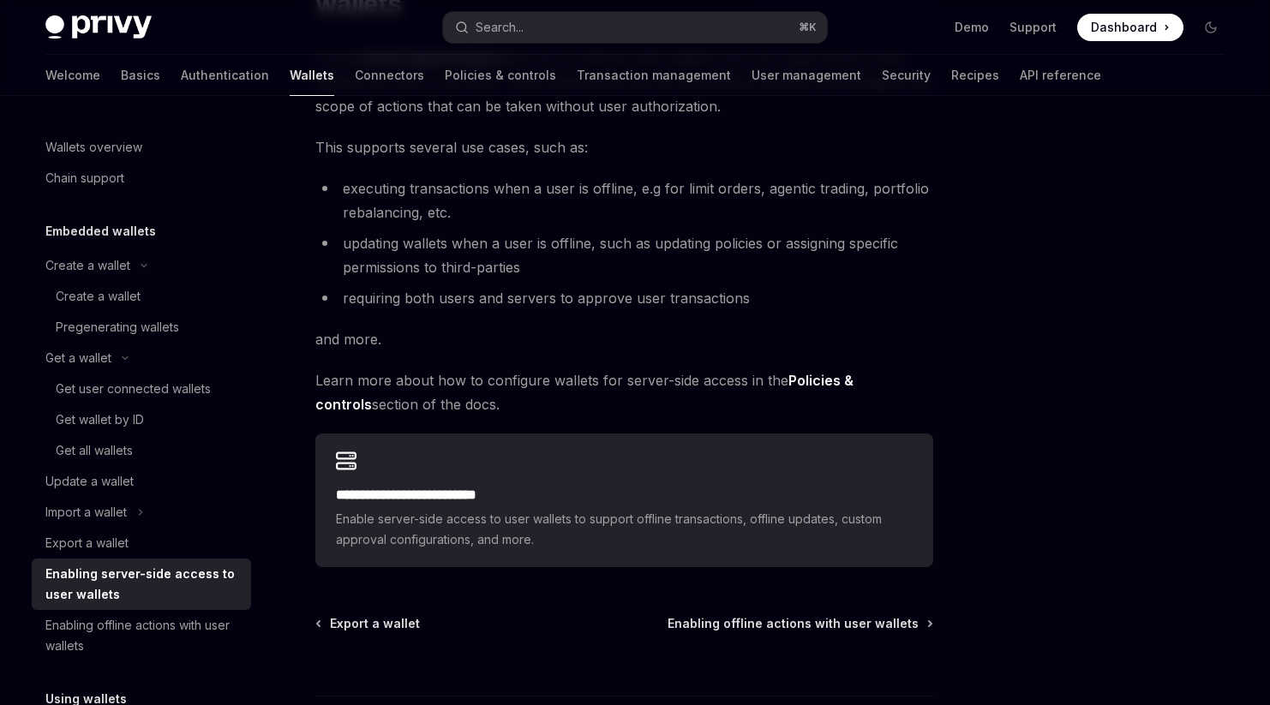
scroll to position [339, 0]
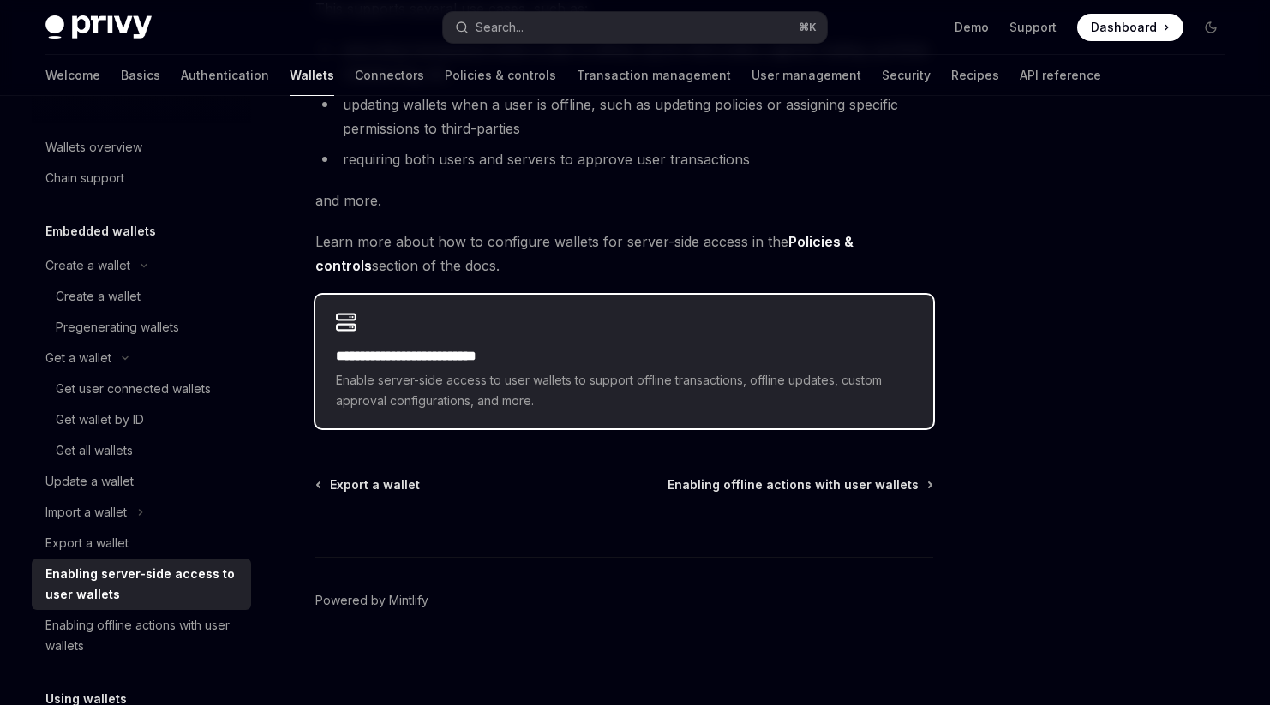
click at [422, 360] on h2 "**********" at bounding box center [624, 356] width 577 height 21
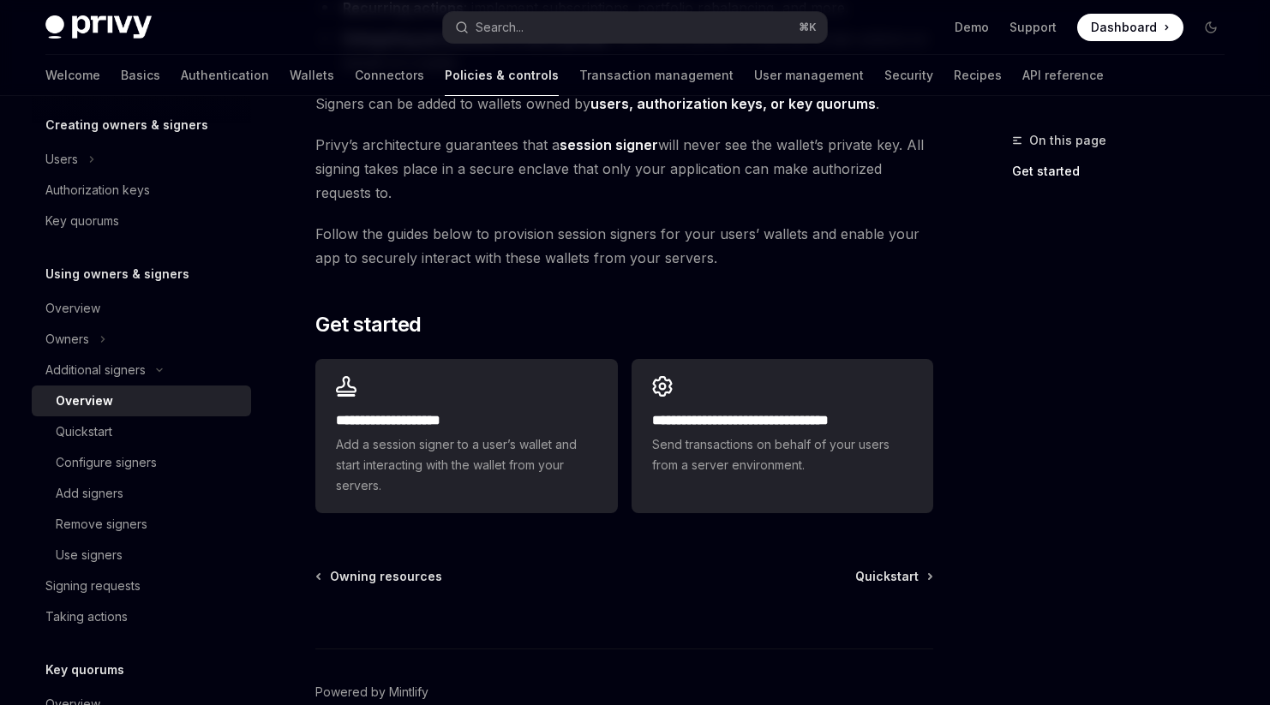
scroll to position [456, 0]
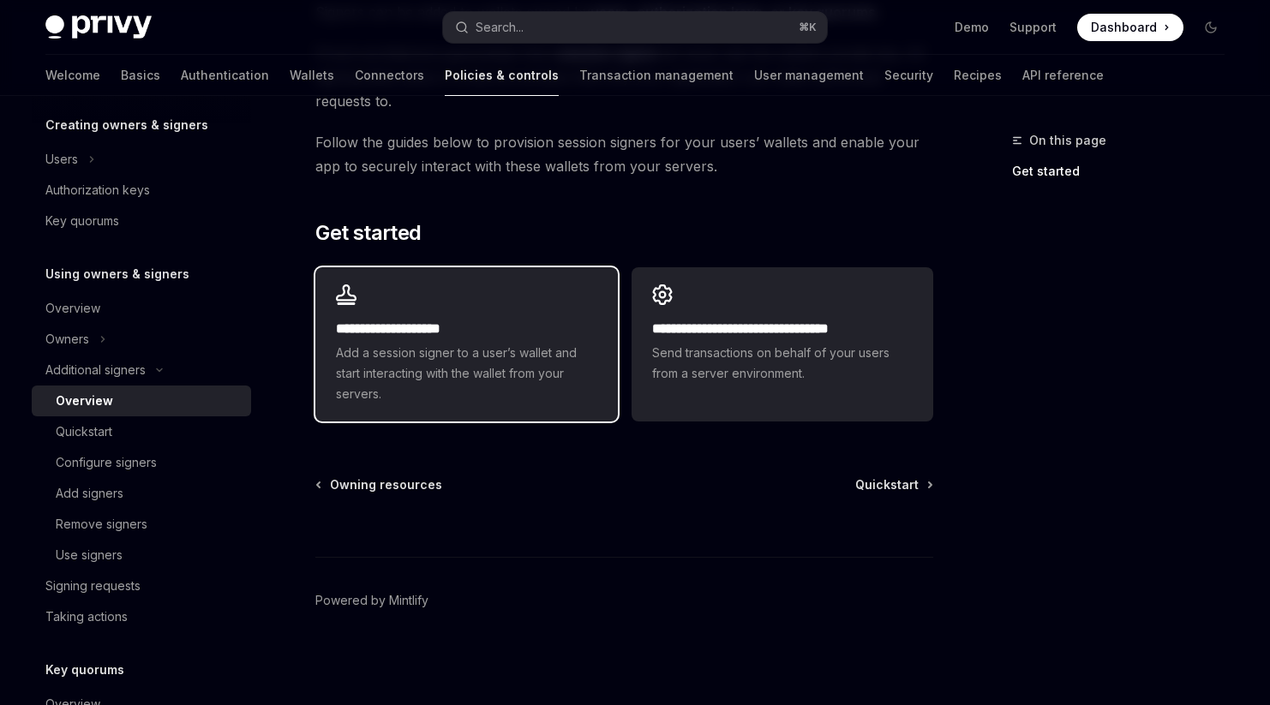
click at [570, 351] on span "Add a session signer to a user’s wallet and start interacting with the wallet f…" at bounding box center [466, 374] width 260 height 62
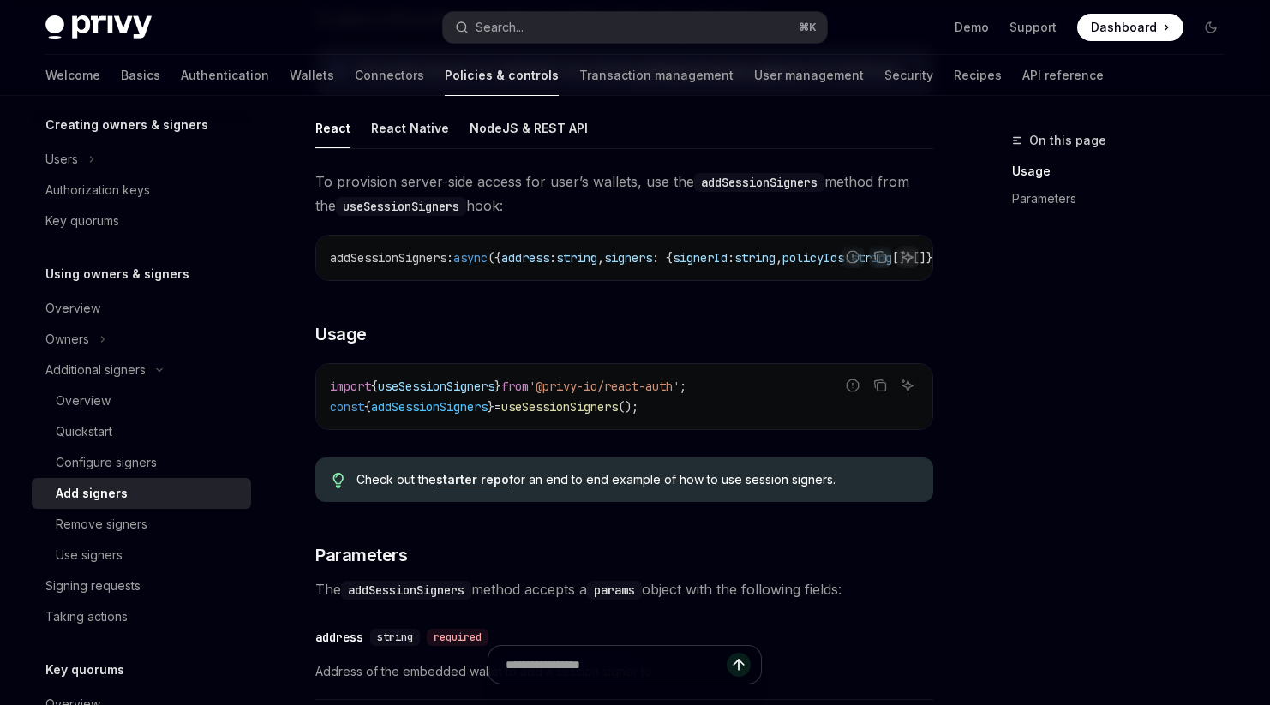
scroll to position [366, 0]
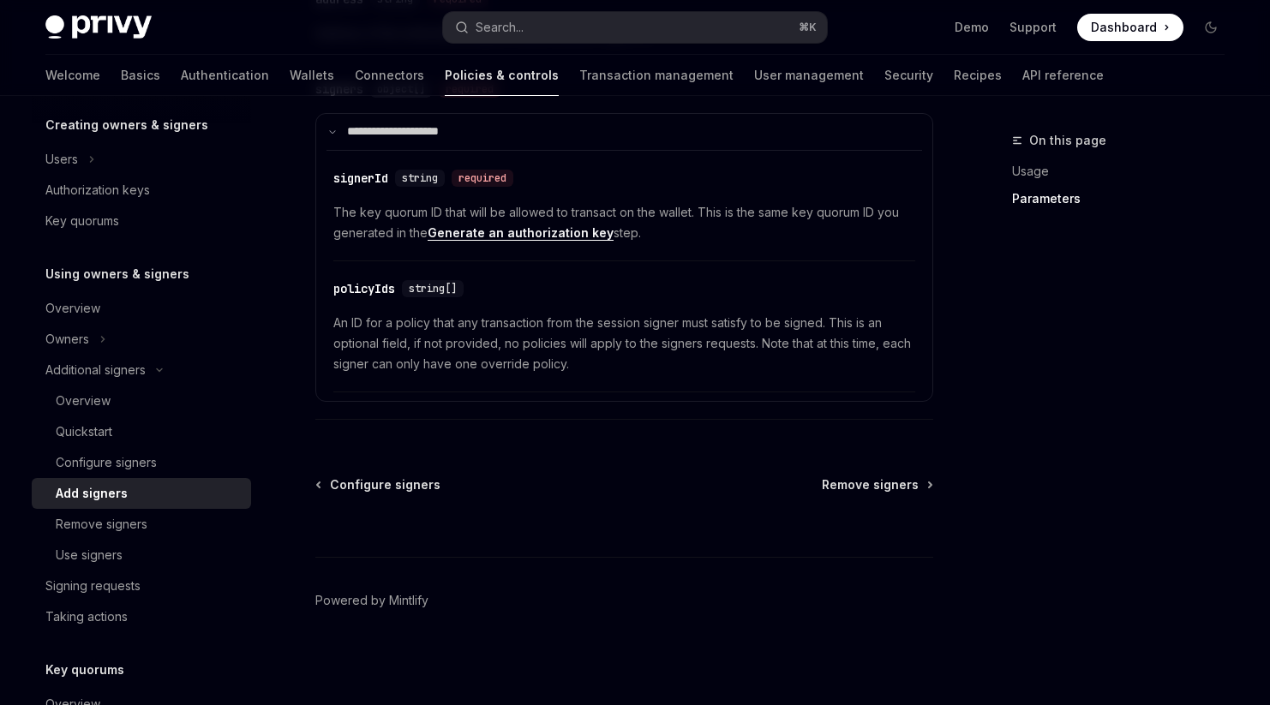
scroll to position [456, 0]
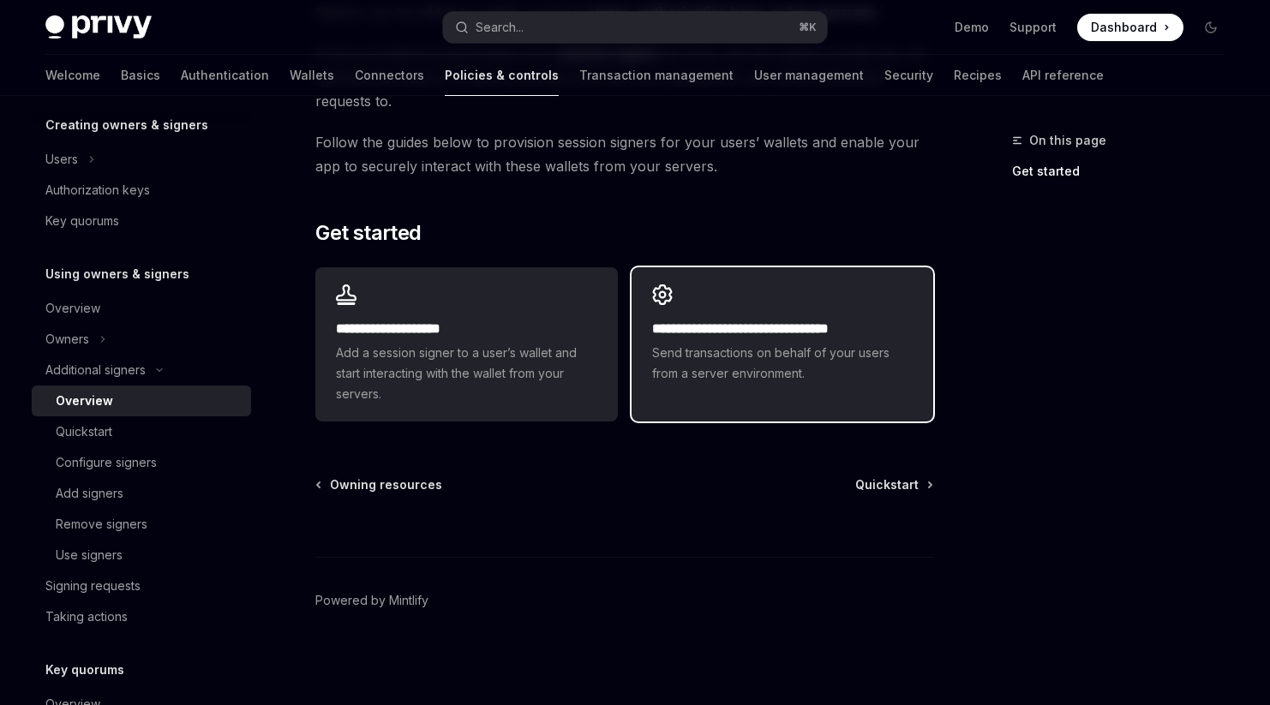
click at [717, 356] on span "Send transactions on behalf of your users from a server environment." at bounding box center [782, 363] width 260 height 41
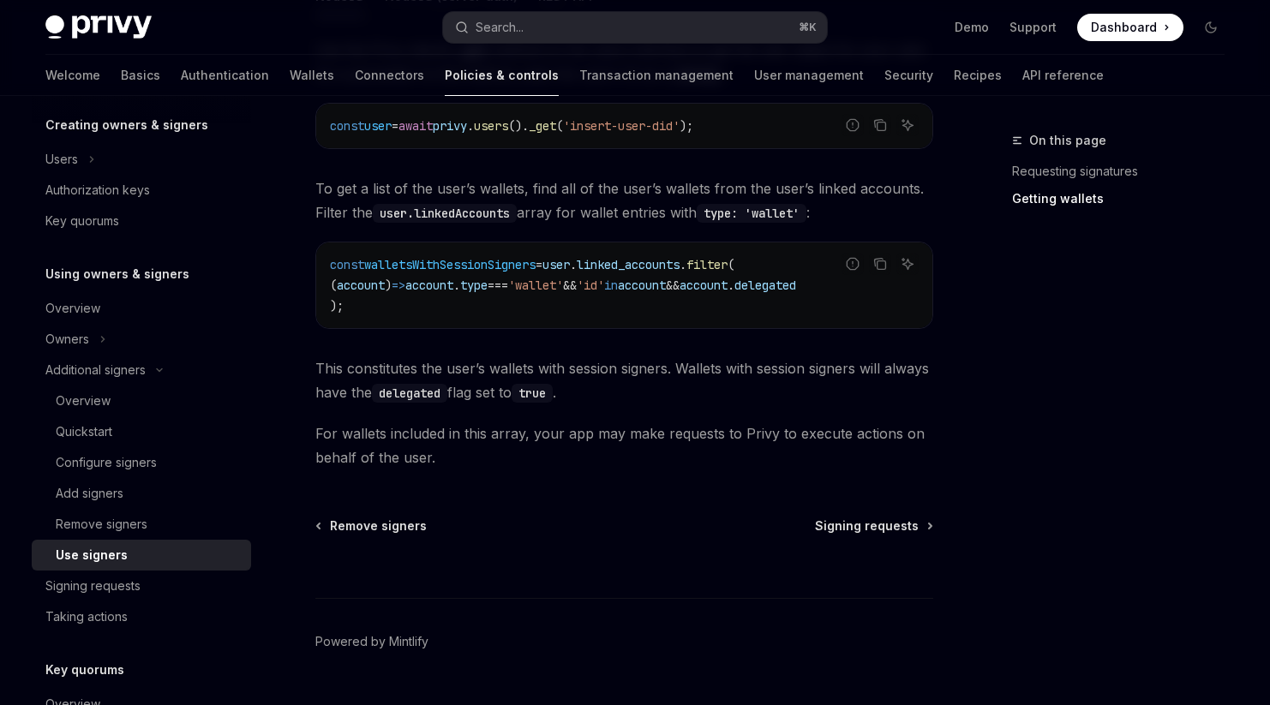
scroll to position [794, 0]
click at [127, 595] on div "Signing requests" at bounding box center [92, 586] width 95 height 21
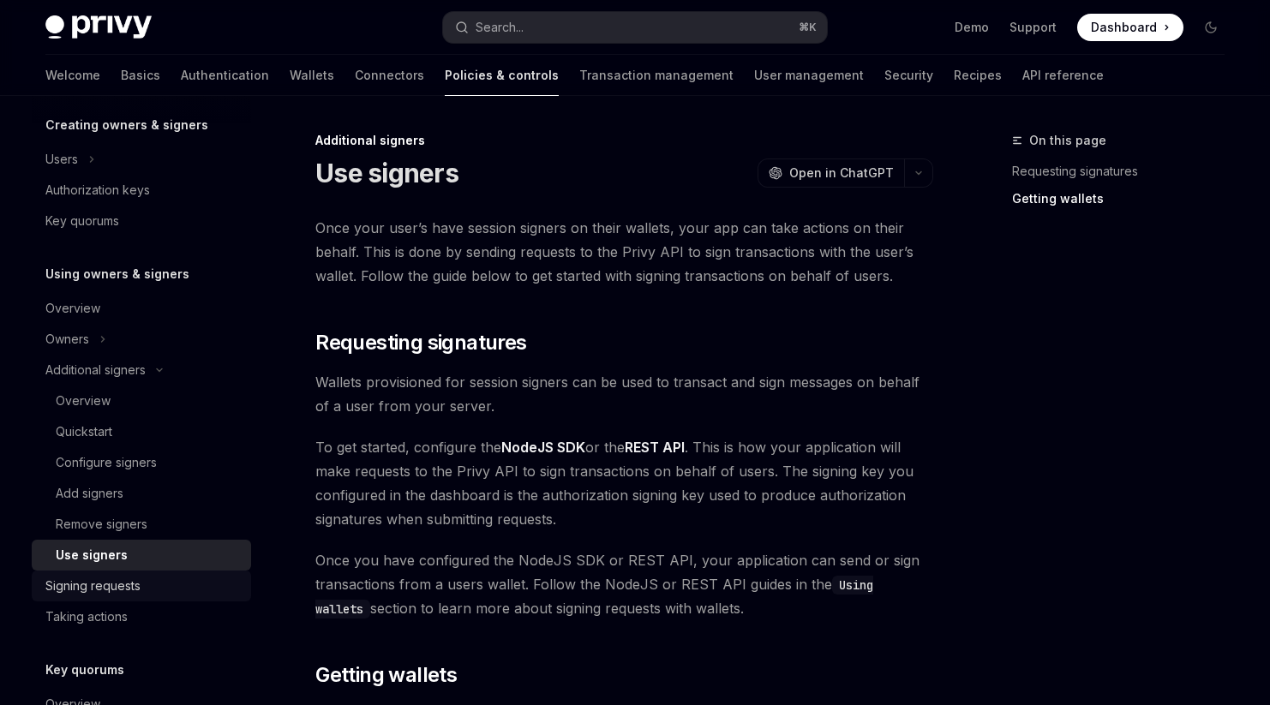
type textarea "*"
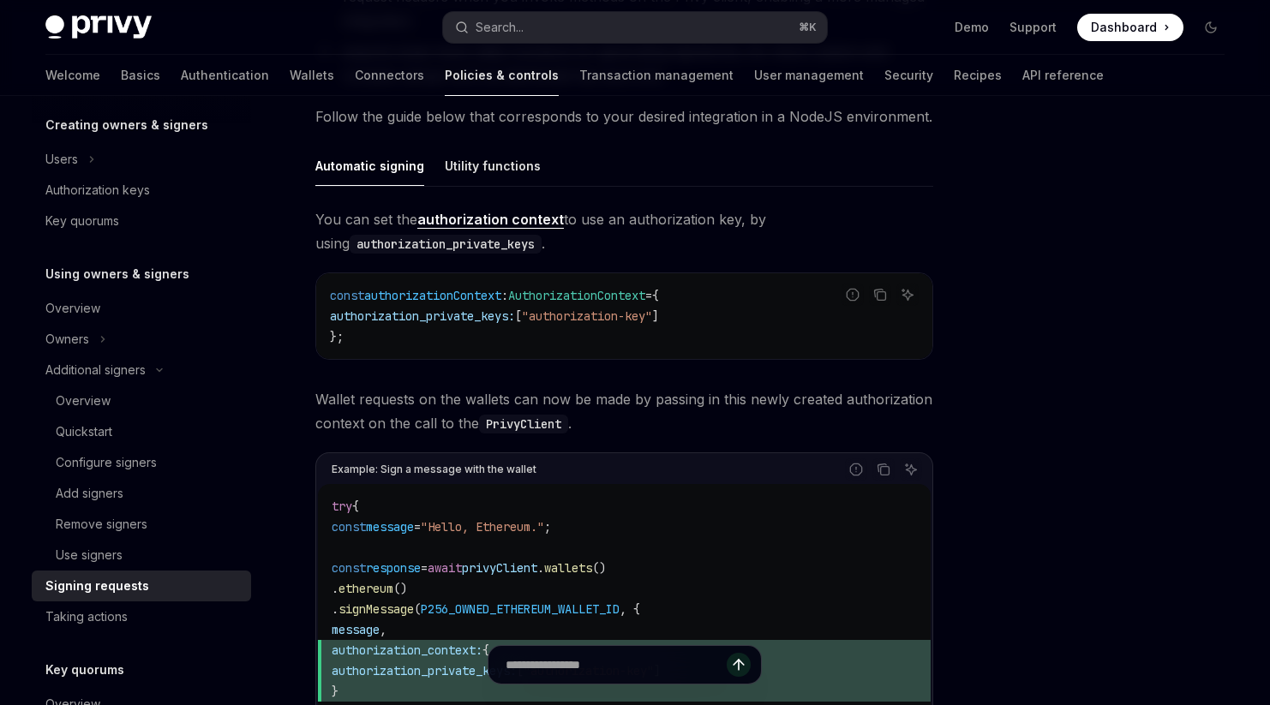
scroll to position [505, 0]
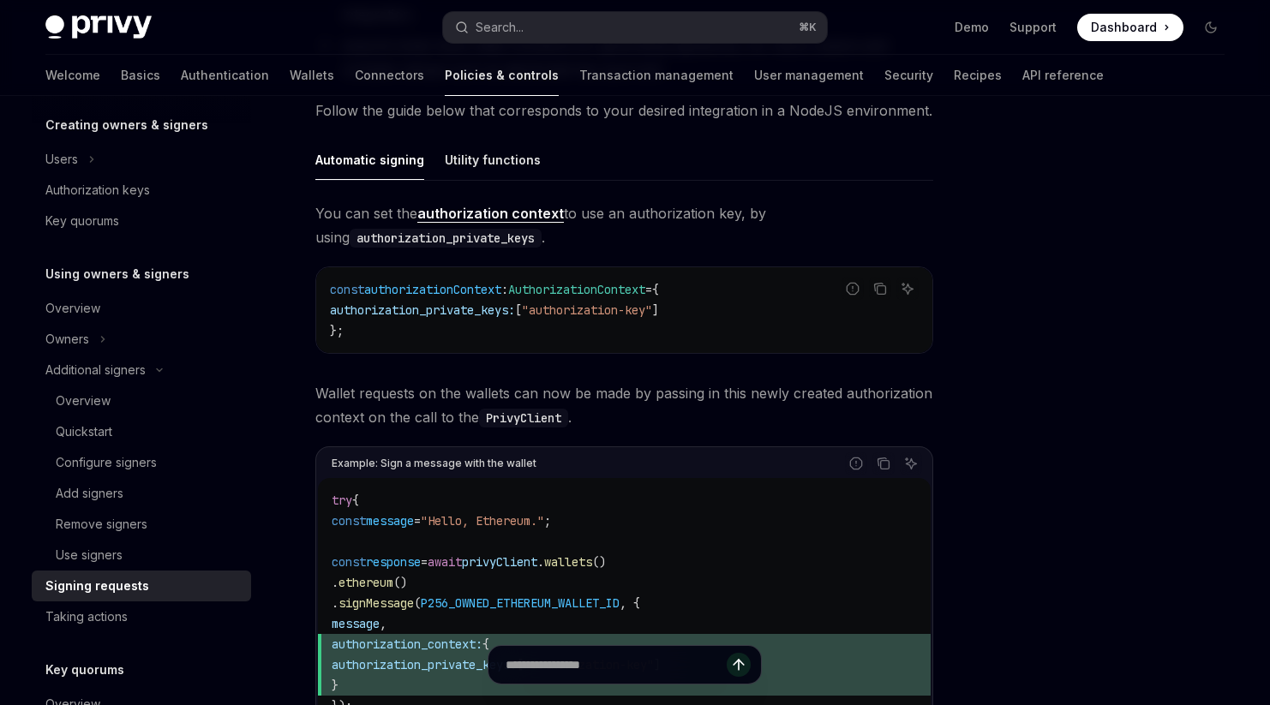
click at [793, 378] on div "You can set the authorization context to use an authorization key, by using aut…" at bounding box center [624, 531] width 618 height 660
click at [768, 184] on div "Automatic signing Utility functions You can set the authorization context to us…" at bounding box center [624, 500] width 618 height 721
click at [577, 392] on span "Wallet requests on the wallets can now be made by passing in this newly created…" at bounding box center [624, 405] width 618 height 48
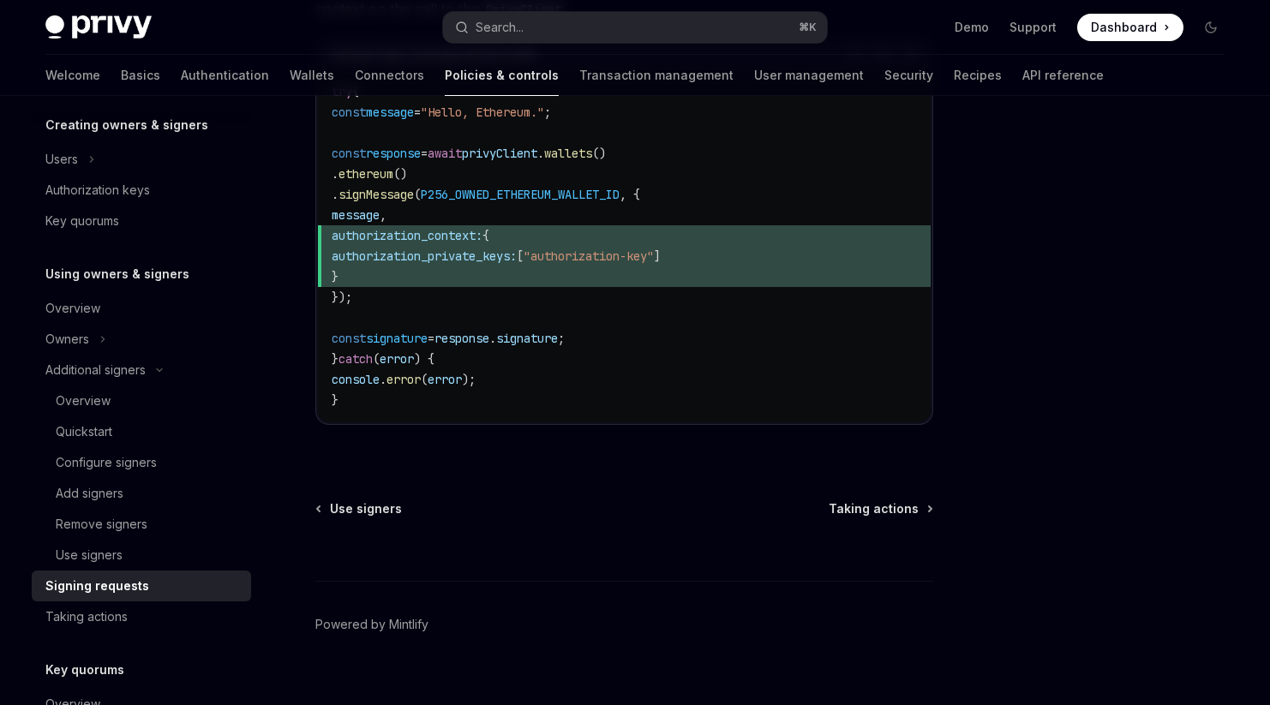
scroll to position [919, 0]
